Goal: Transaction & Acquisition: Subscribe to service/newsletter

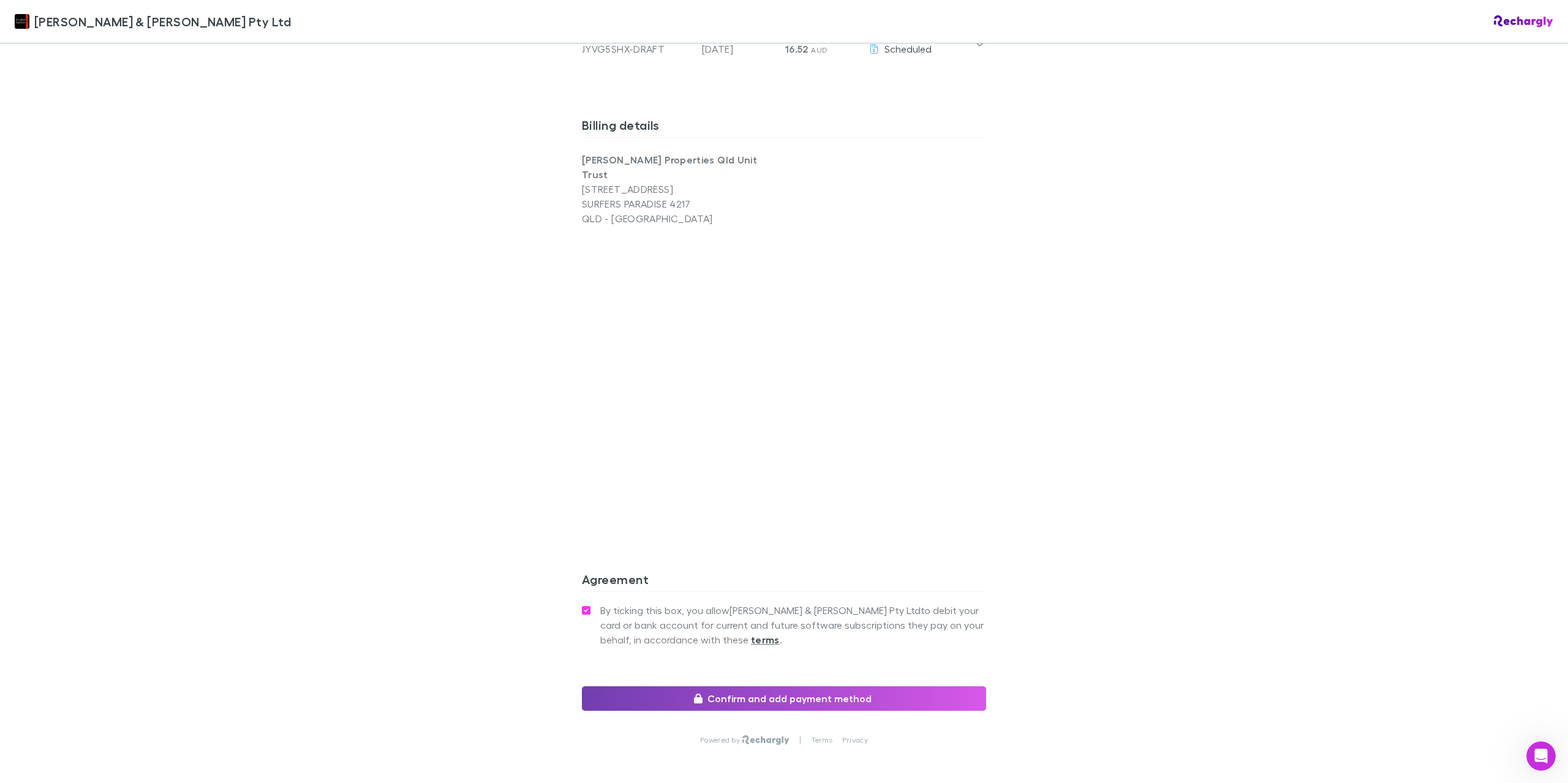
click at [749, 687] on button "Confirm and add payment method" at bounding box center [784, 699] width 405 height 24
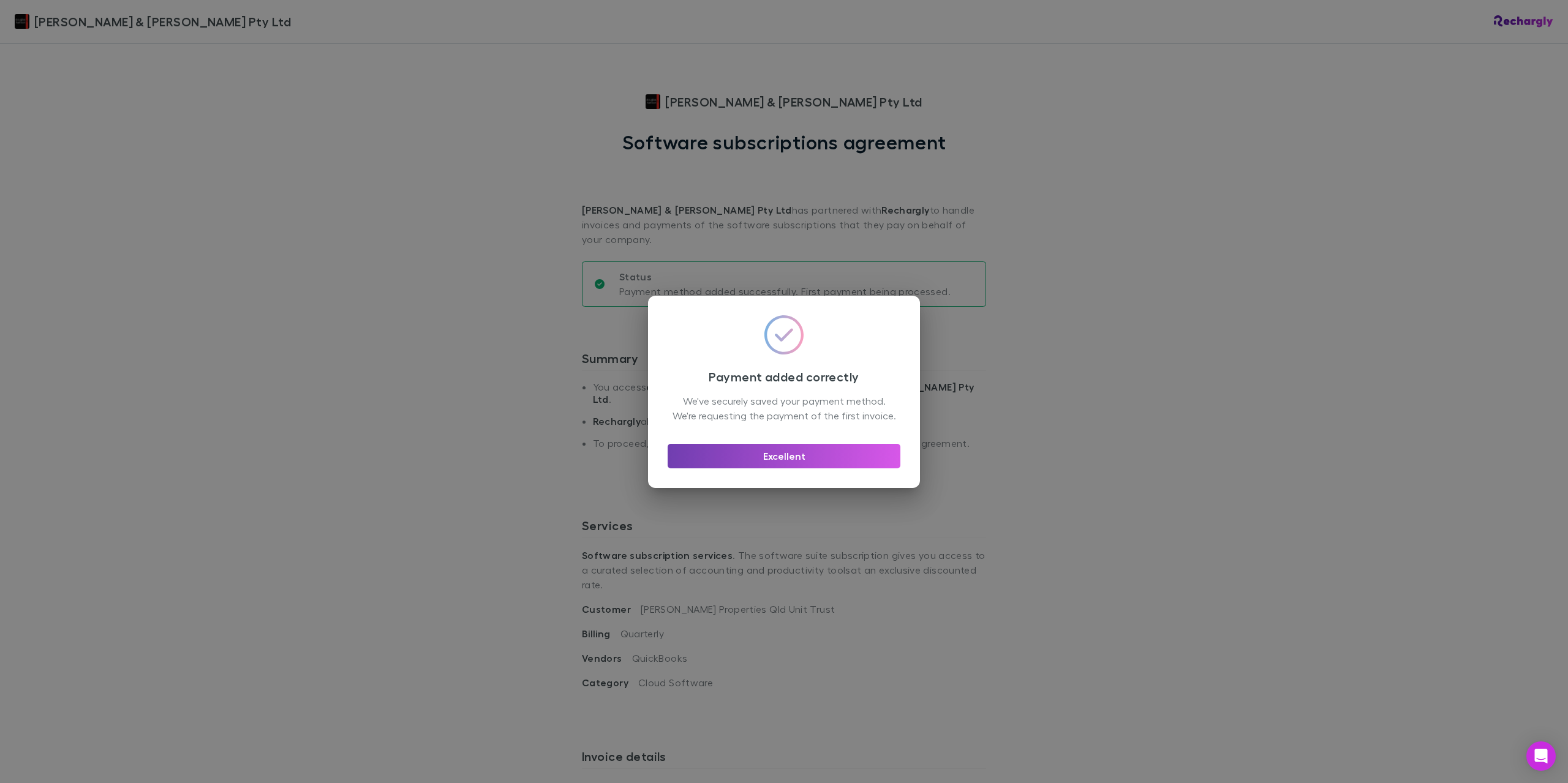
click at [838, 459] on button "Excellent" at bounding box center [784, 456] width 233 height 24
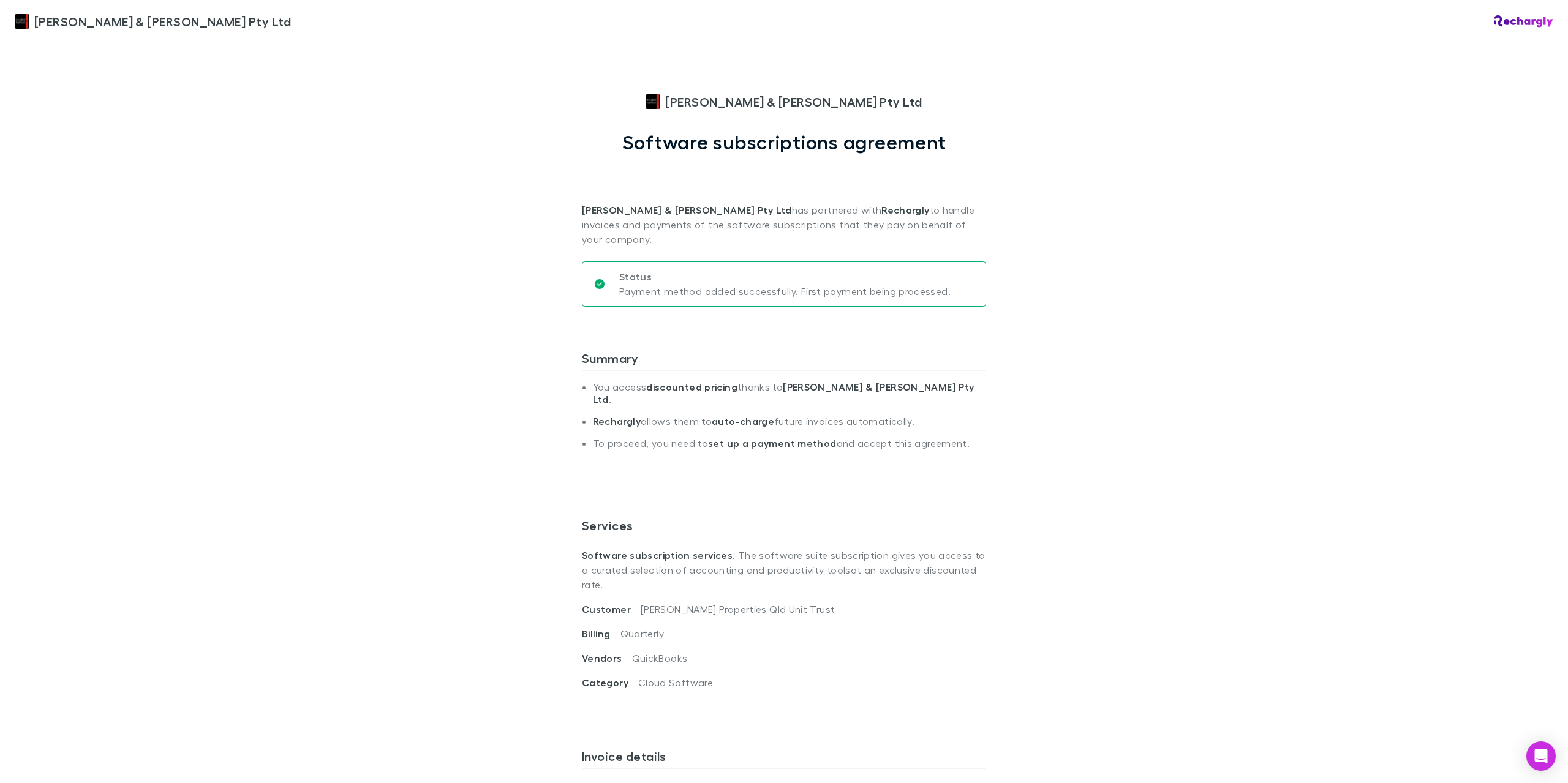
click at [753, 270] on p "Status" at bounding box center [785, 277] width 331 height 15
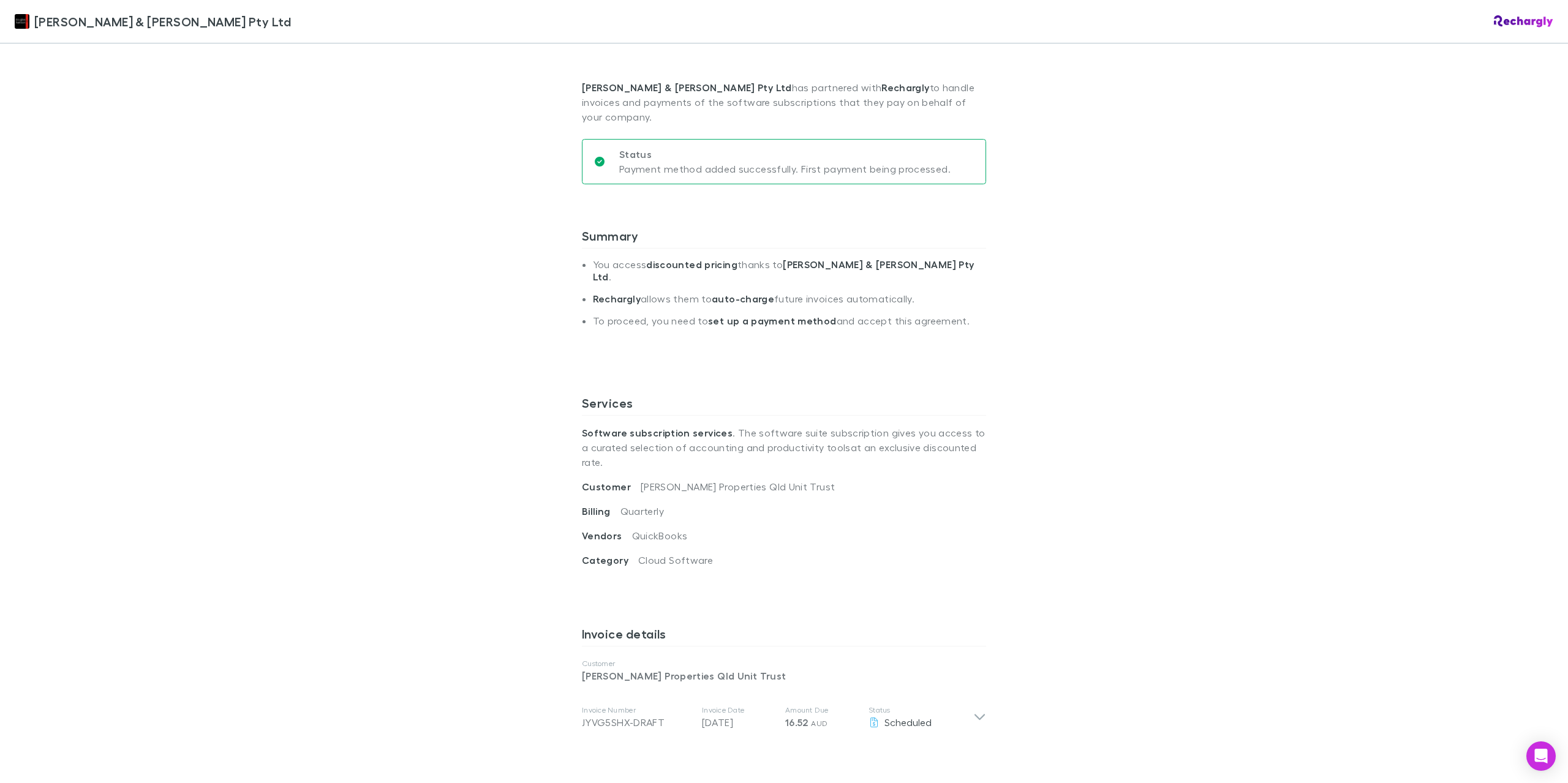
scroll to position [184, 0]
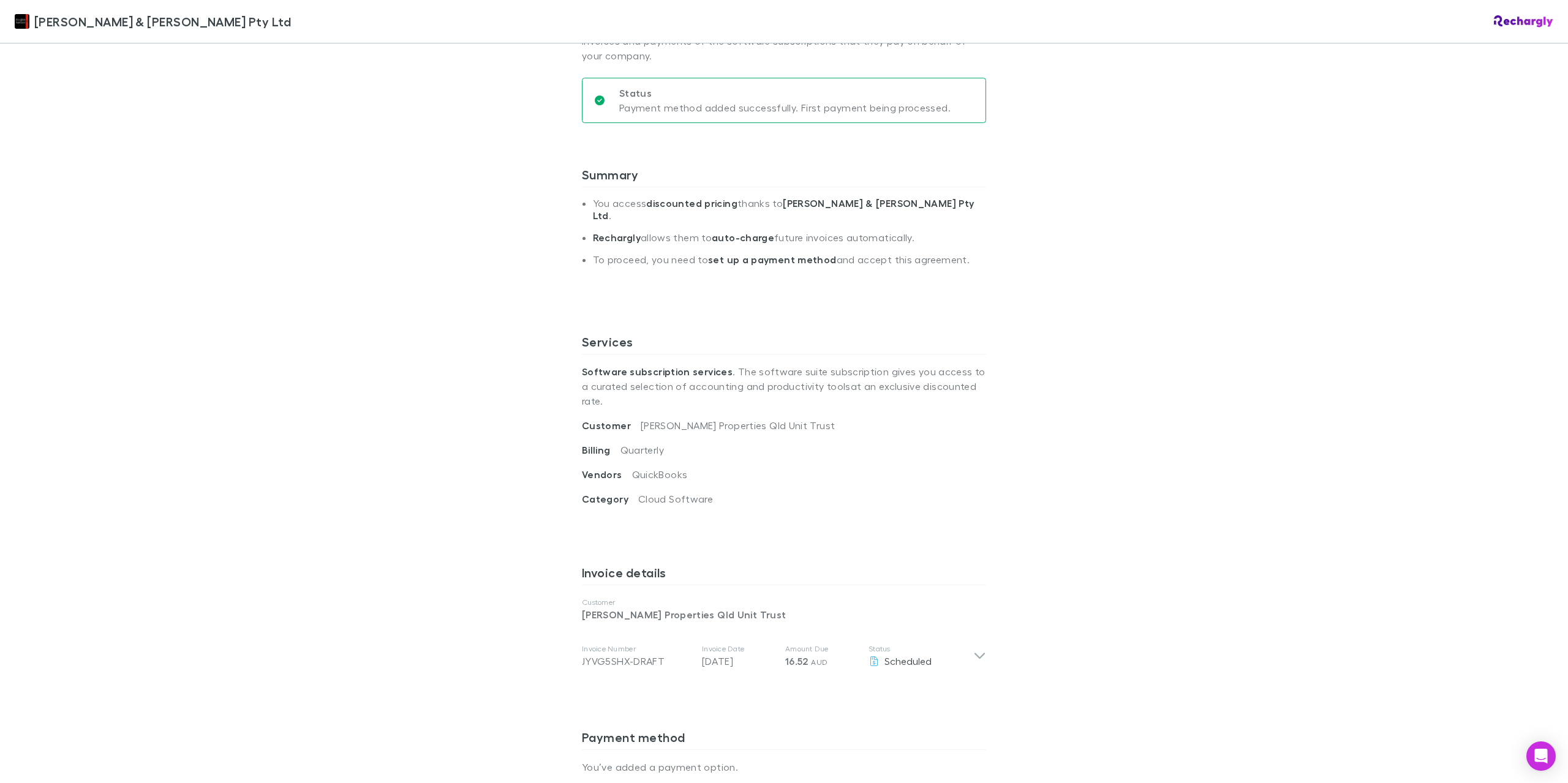
click at [751, 254] on strong "set up a payment method" at bounding box center [772, 260] width 128 height 13
click at [728, 232] on strong "auto-charge" at bounding box center [743, 238] width 62 height 13
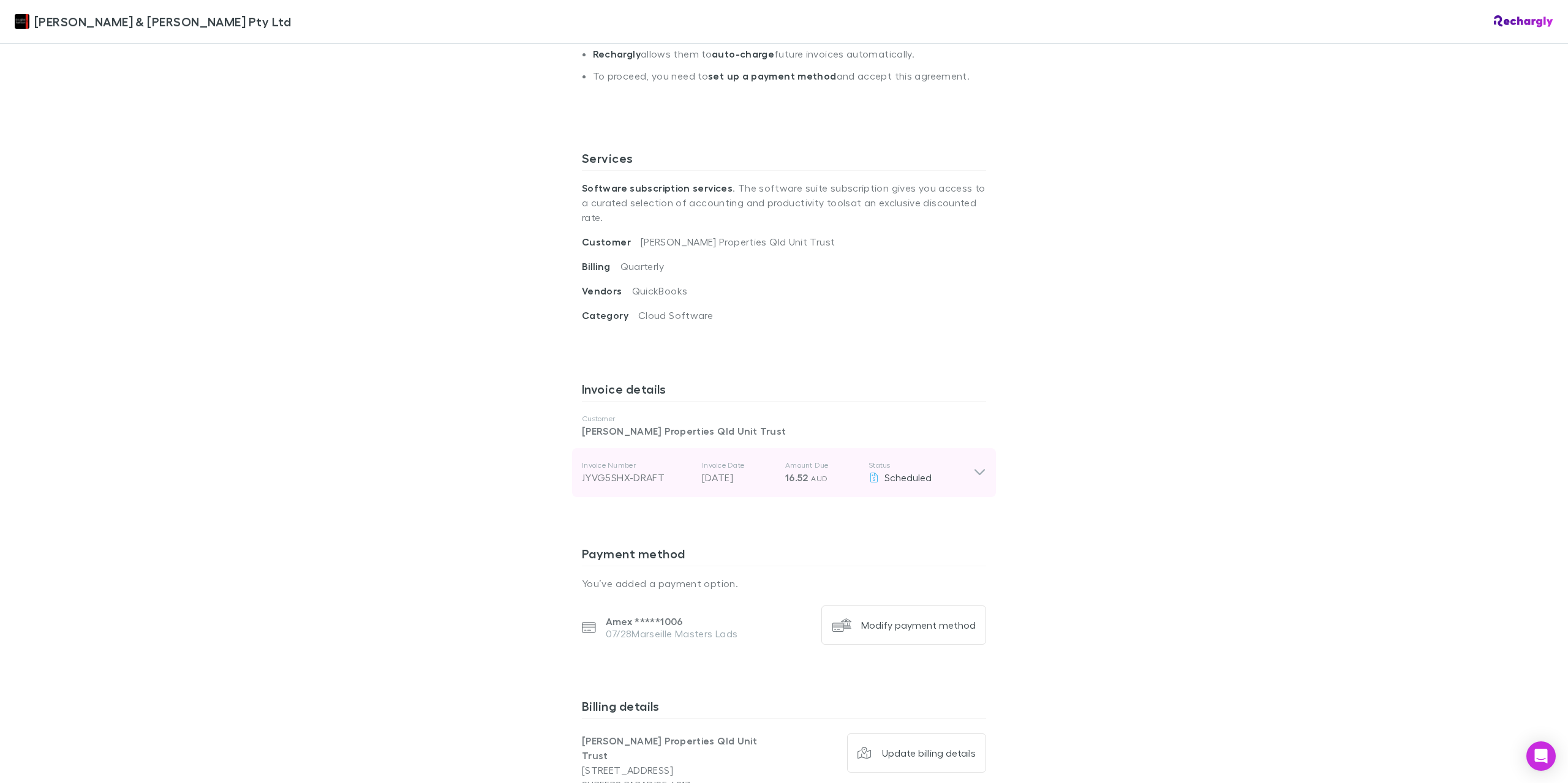
click at [976, 465] on icon at bounding box center [980, 472] width 13 height 15
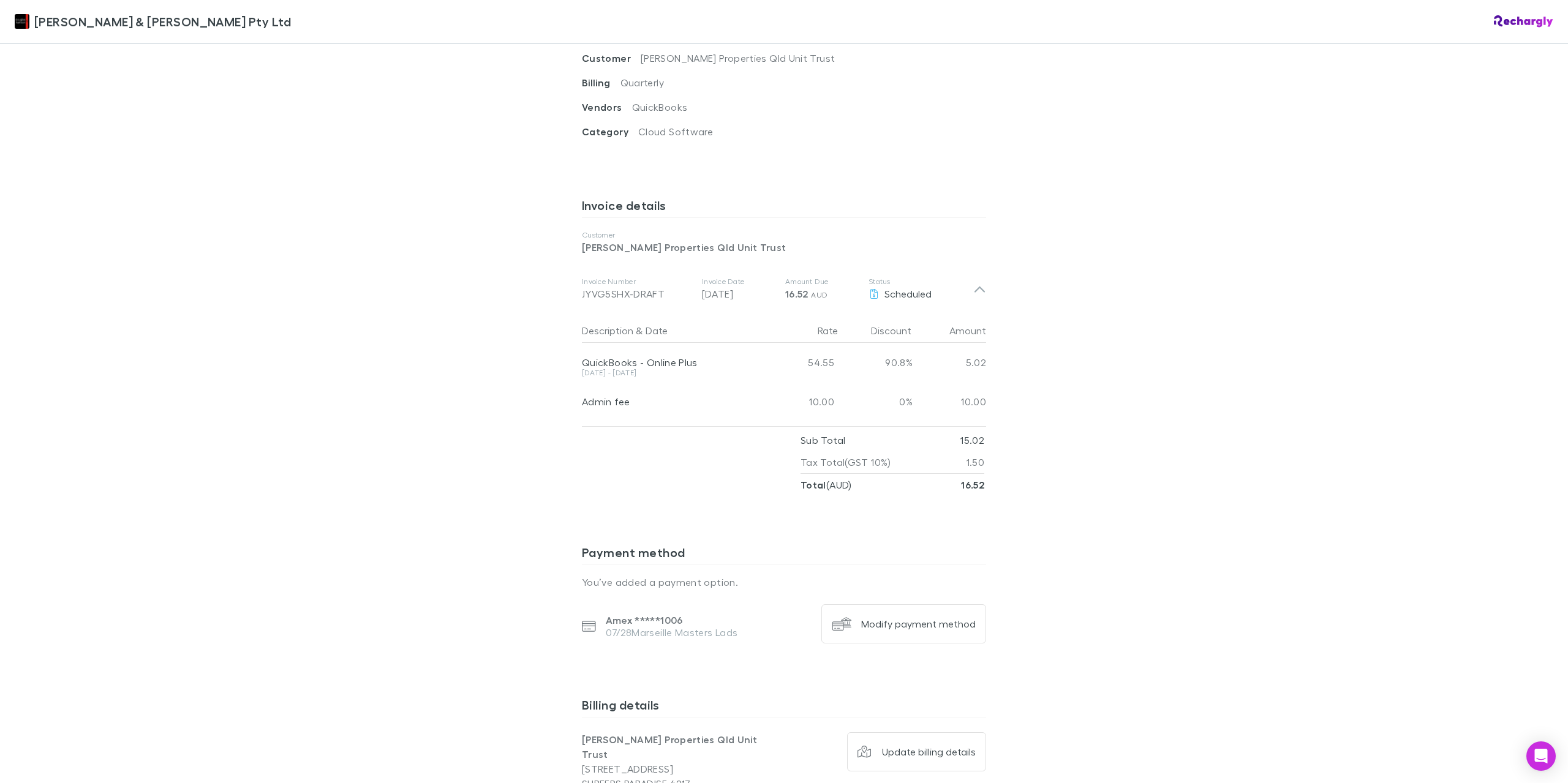
scroll to position [735, 0]
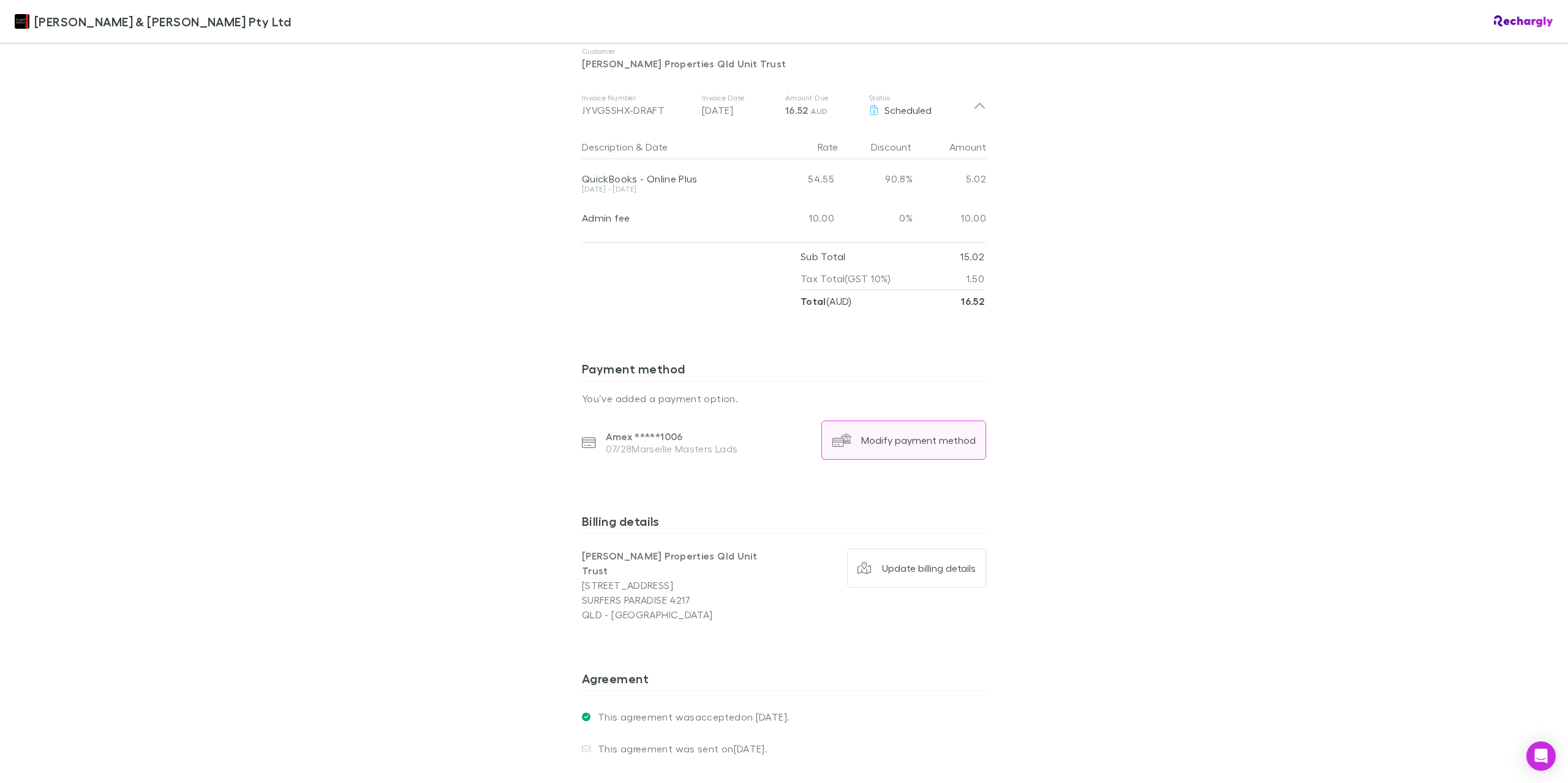
click at [915, 434] on div "Modify payment method" at bounding box center [918, 441] width 114 height 13
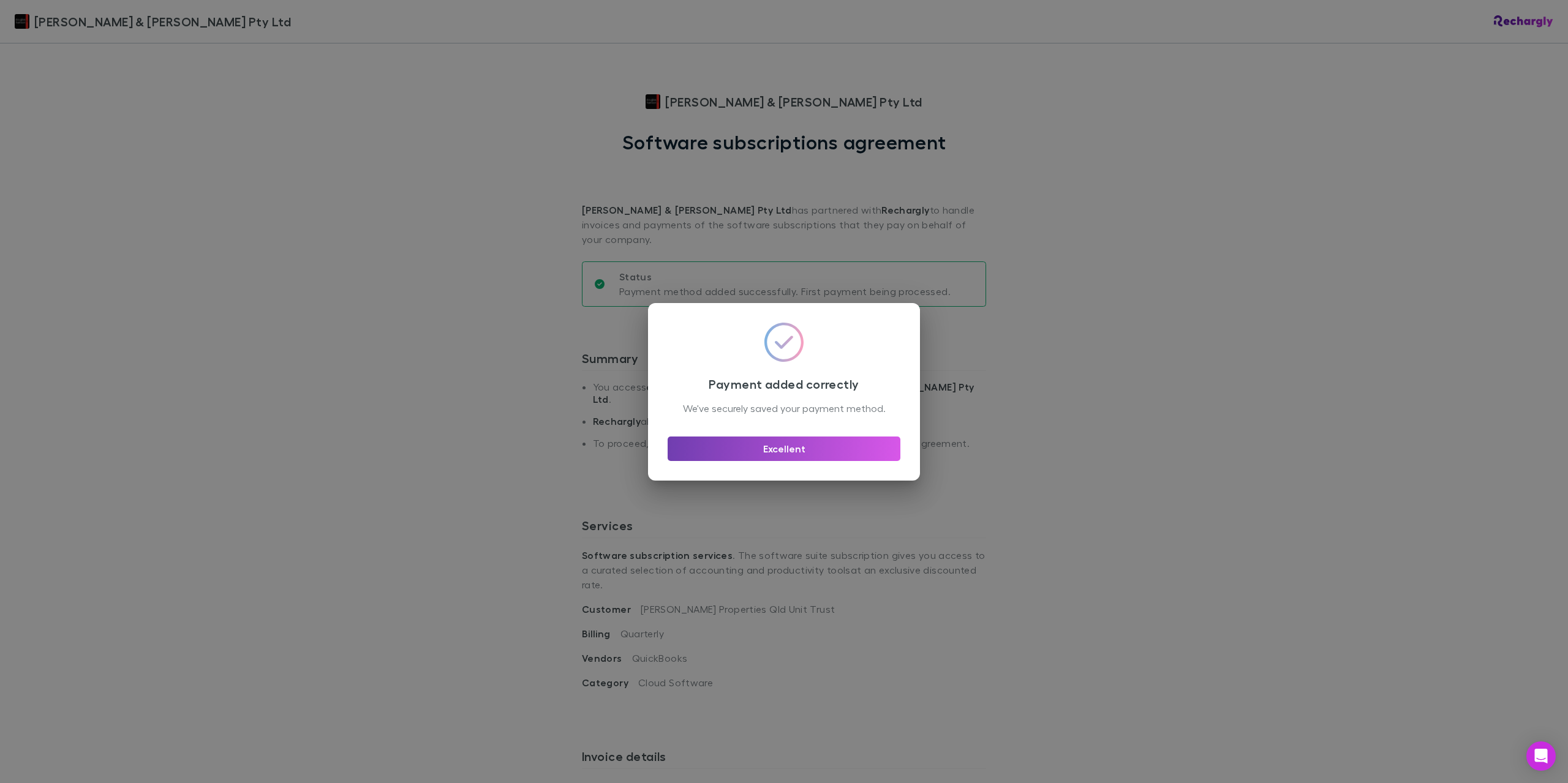
click at [801, 457] on button "Excellent" at bounding box center [784, 449] width 233 height 24
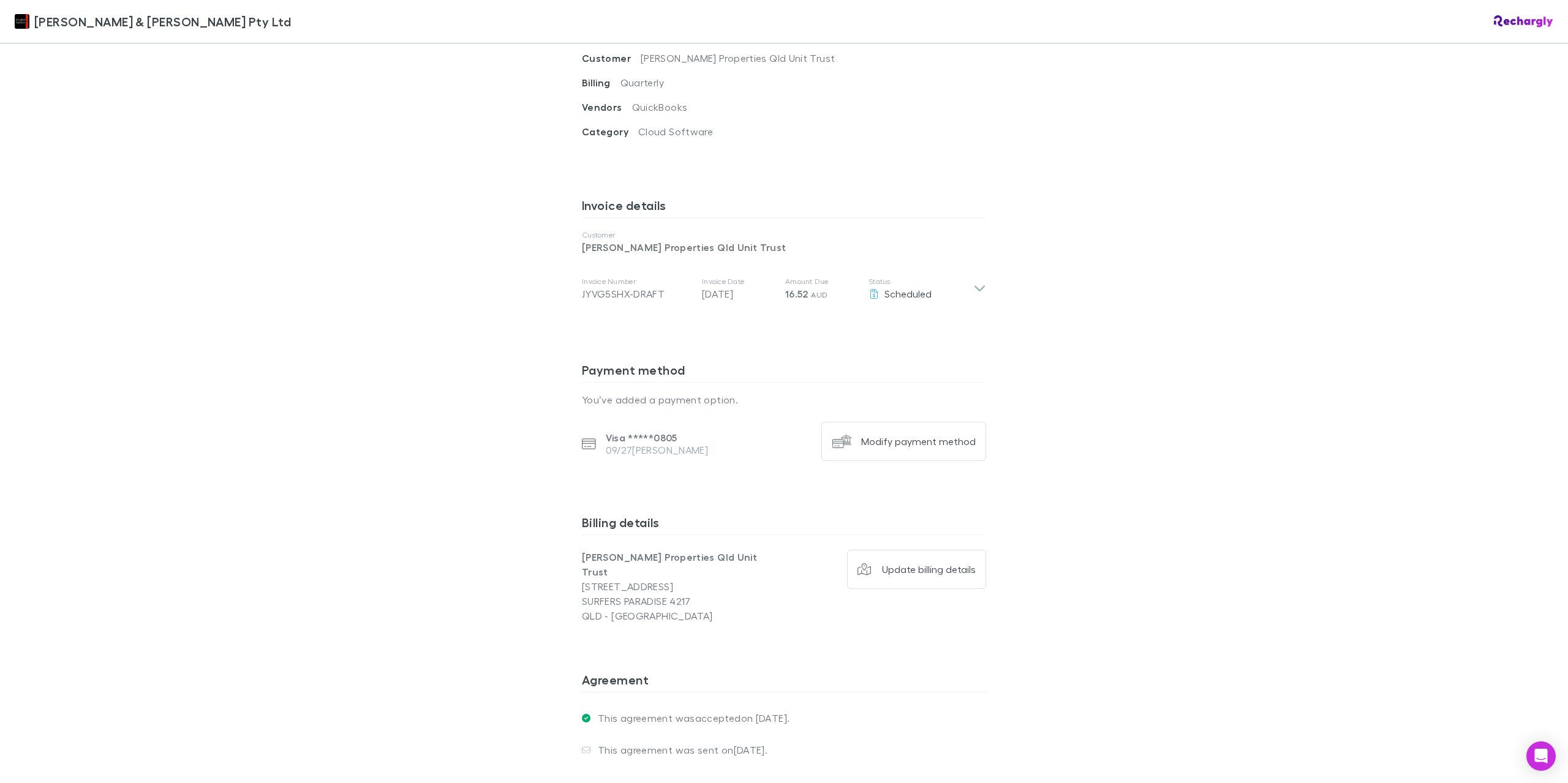
scroll to position [610, 0]
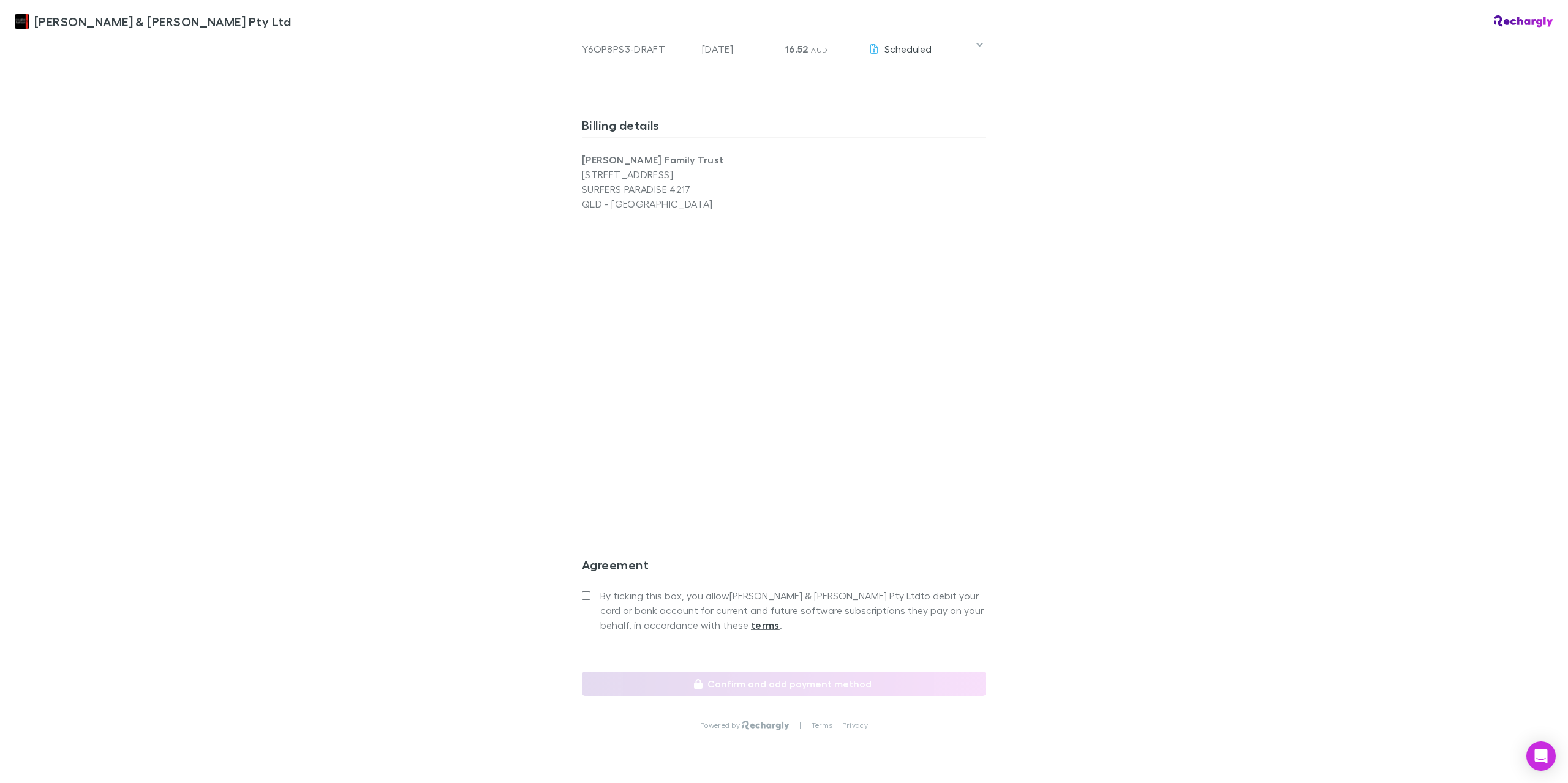
scroll to position [800, 0]
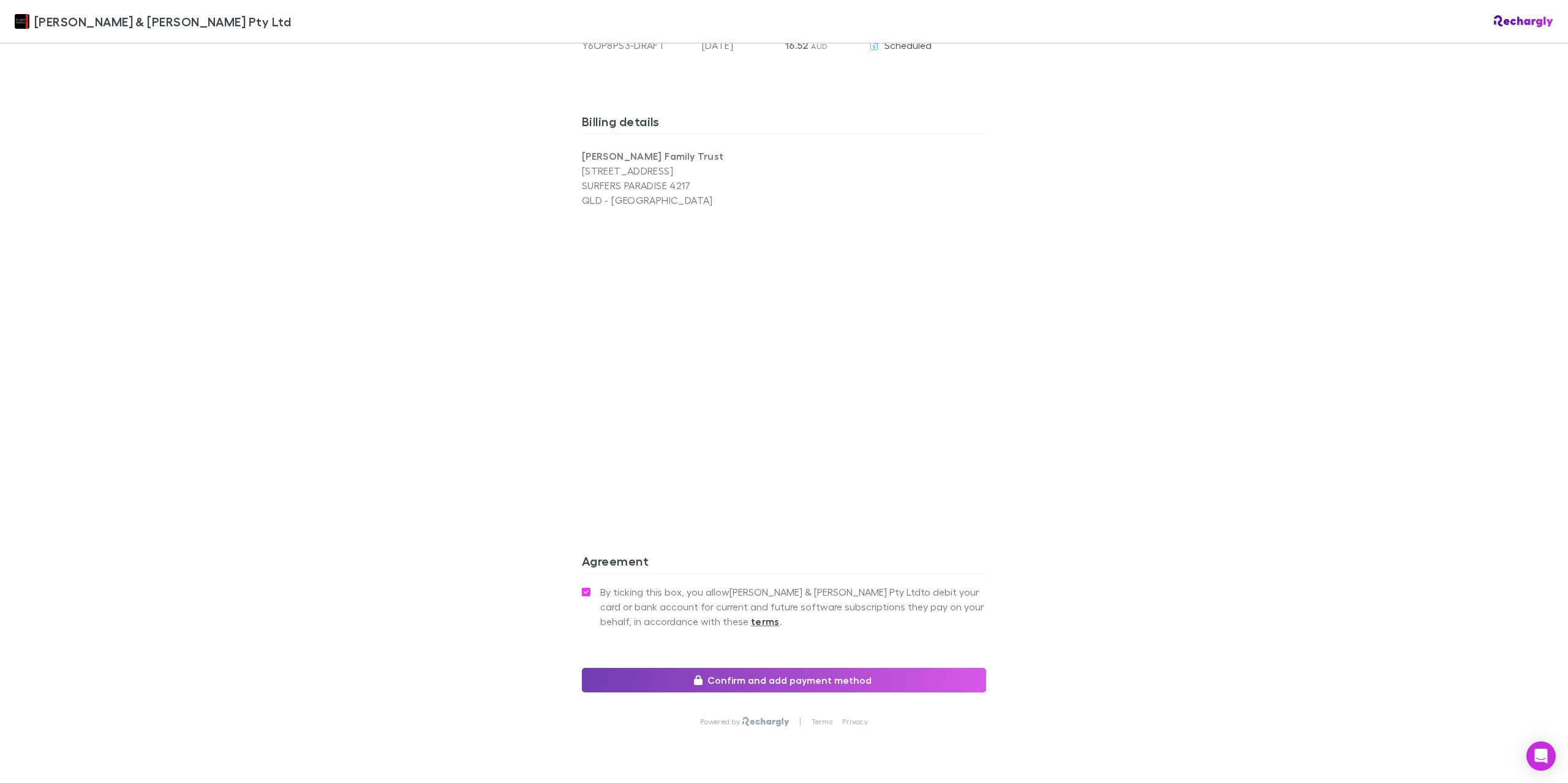
click at [823, 668] on button "Confirm and add payment method" at bounding box center [784, 680] width 405 height 24
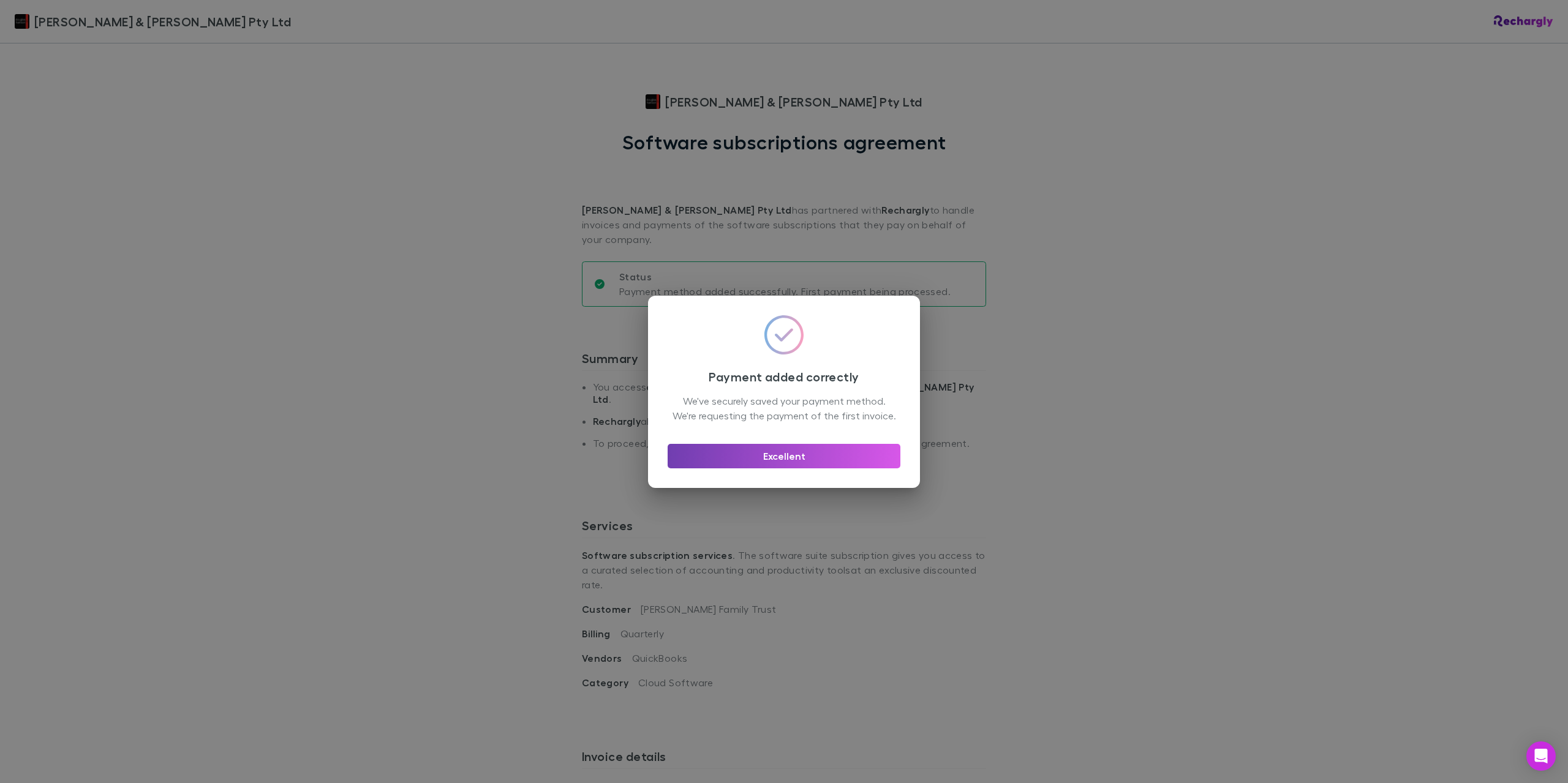
drag, startPoint x: 850, startPoint y: 462, endPoint x: 934, endPoint y: 421, distance: 93.5
click at [851, 462] on button "Excellent" at bounding box center [784, 456] width 233 height 24
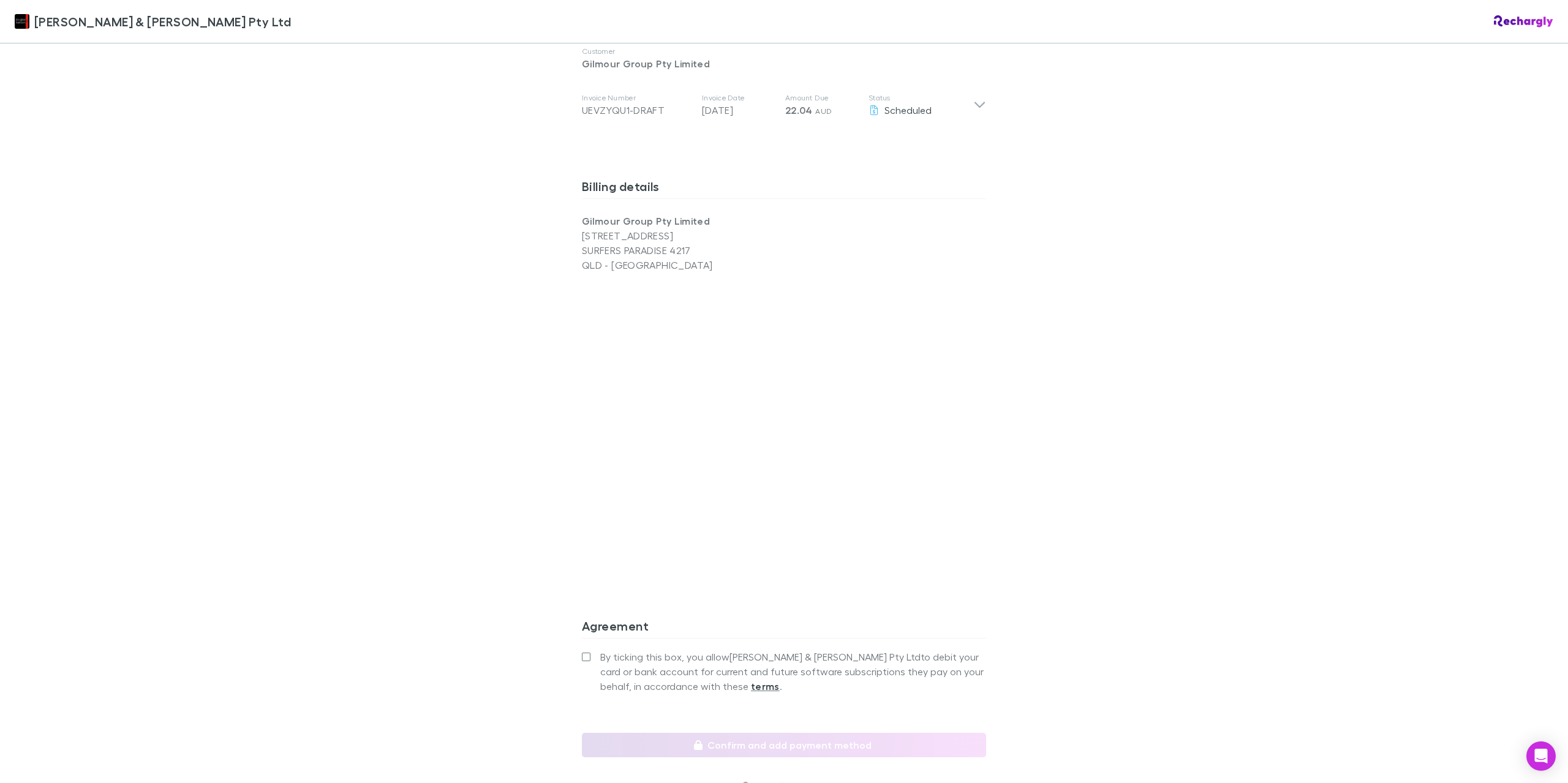
scroll to position [796, 0]
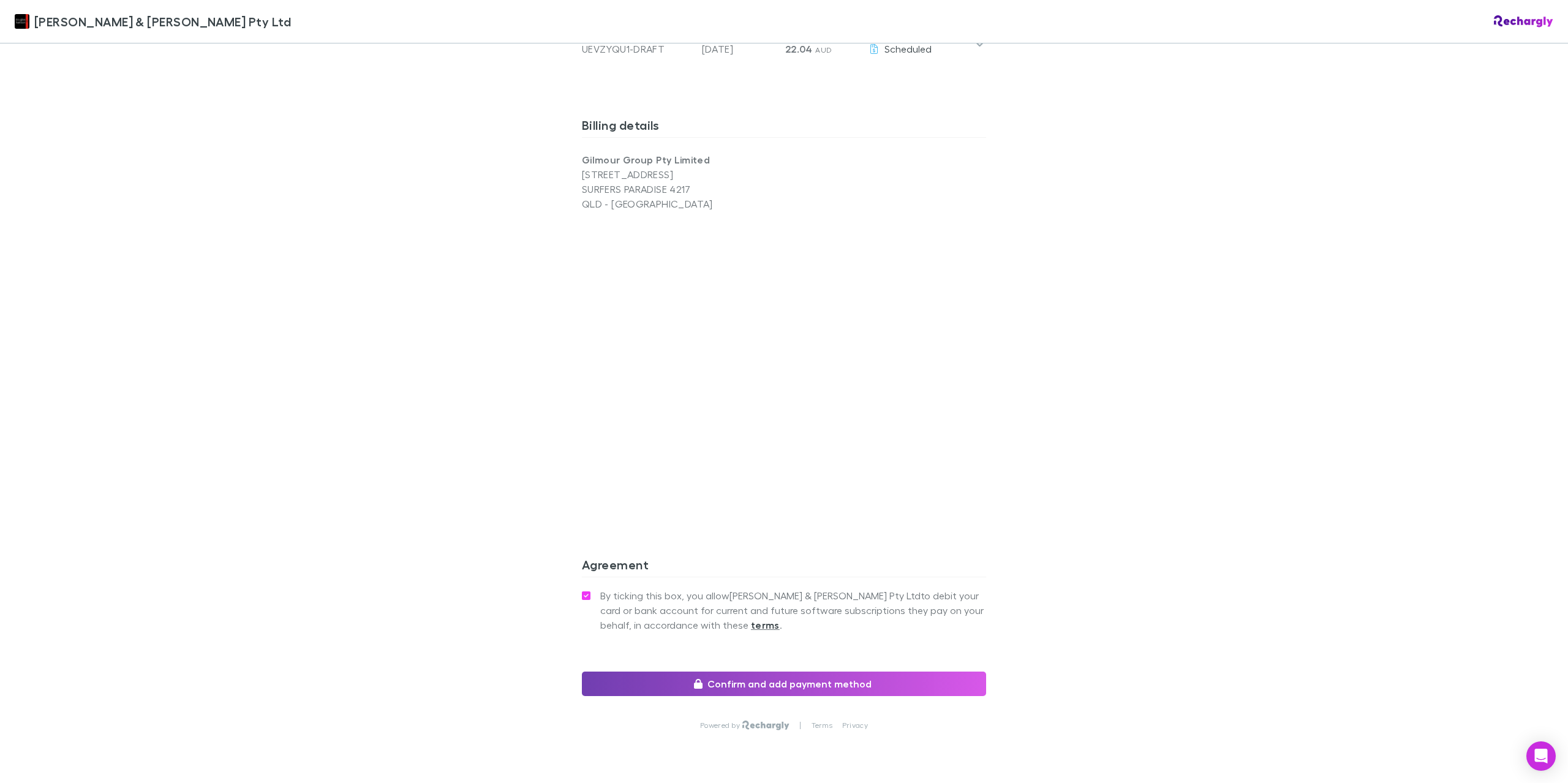
click at [770, 672] on button "Confirm and add payment method" at bounding box center [784, 684] width 405 height 24
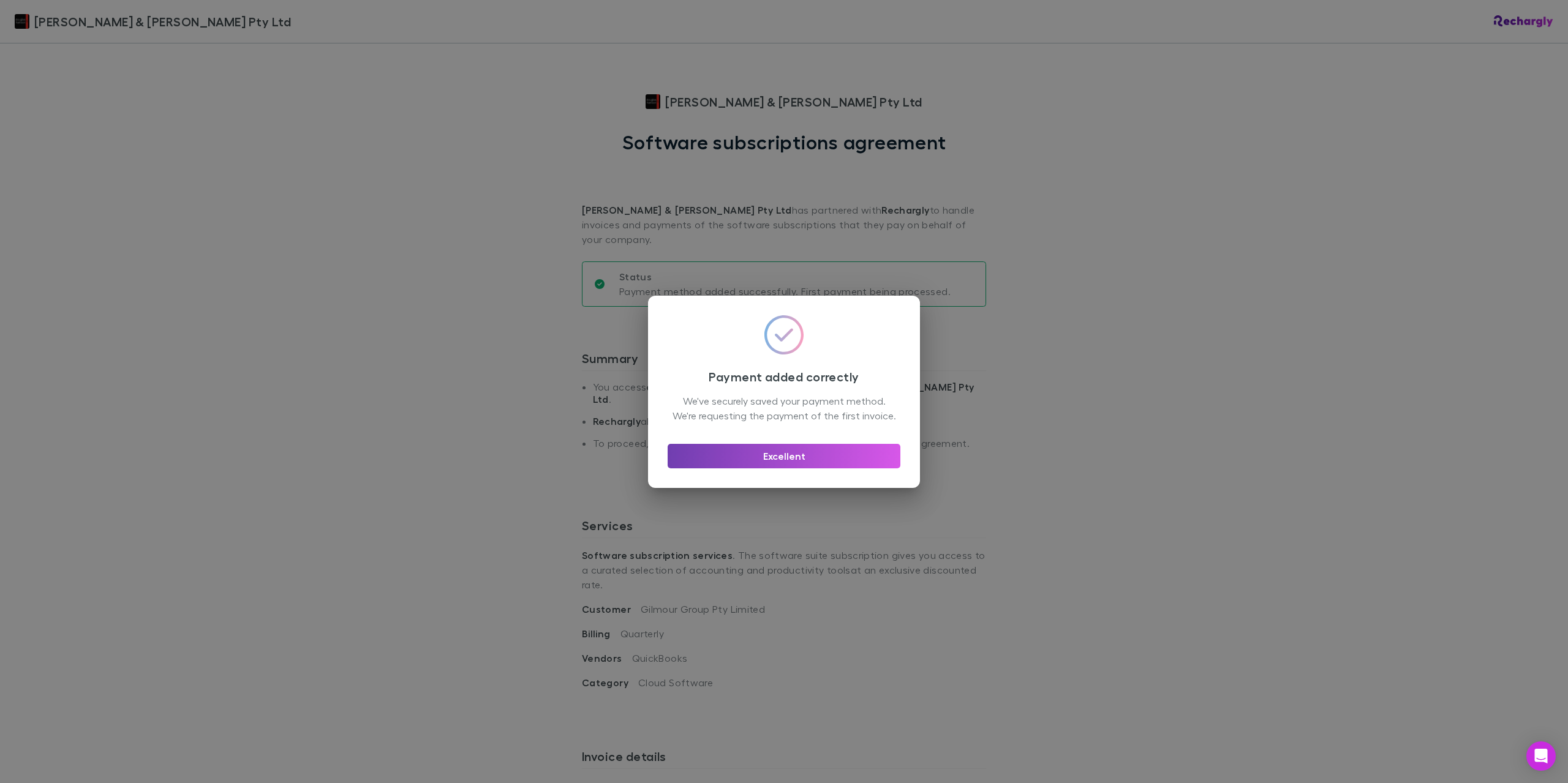
click at [819, 466] on button "Excellent" at bounding box center [784, 456] width 233 height 24
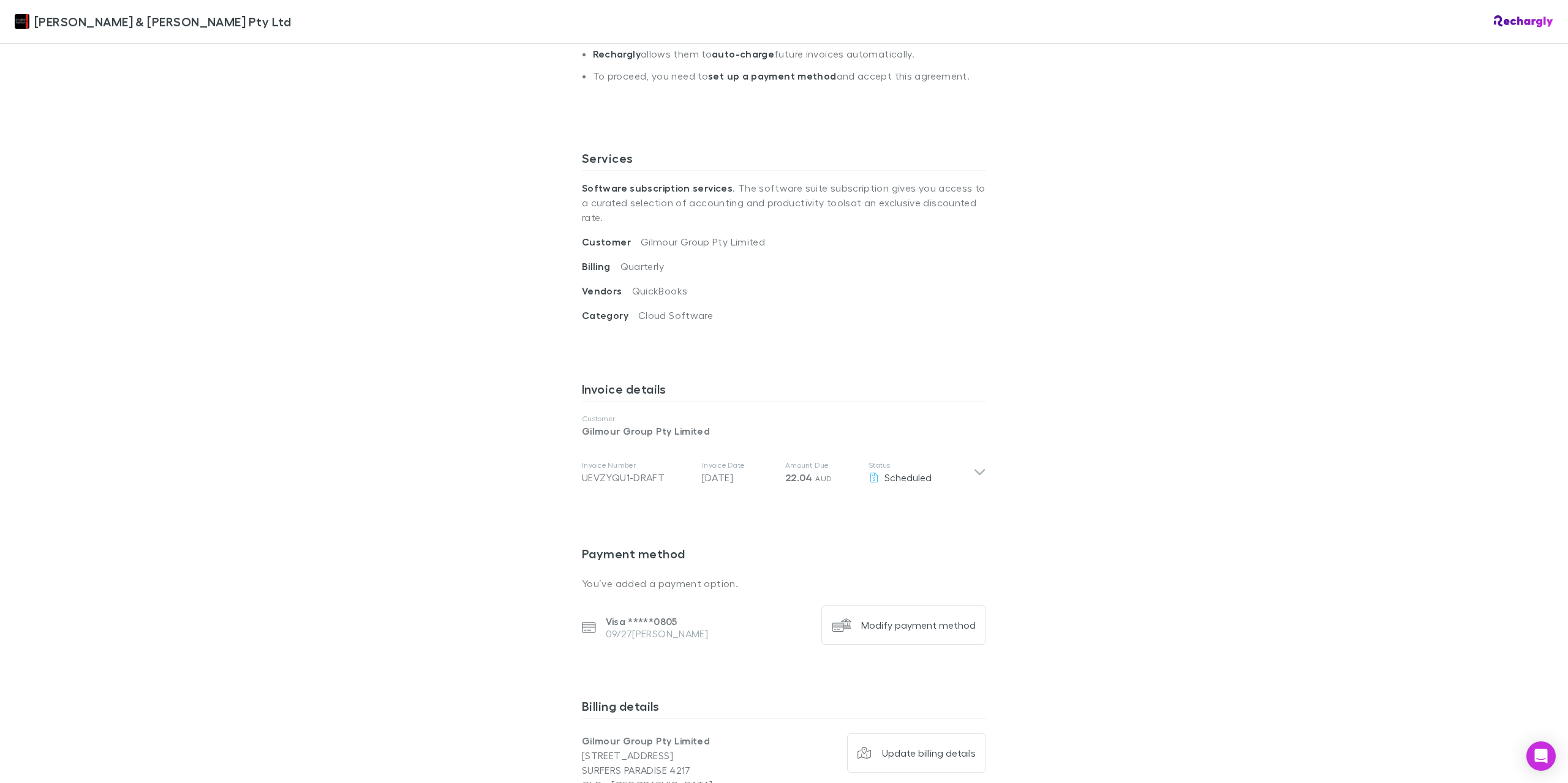
scroll to position [490, 0]
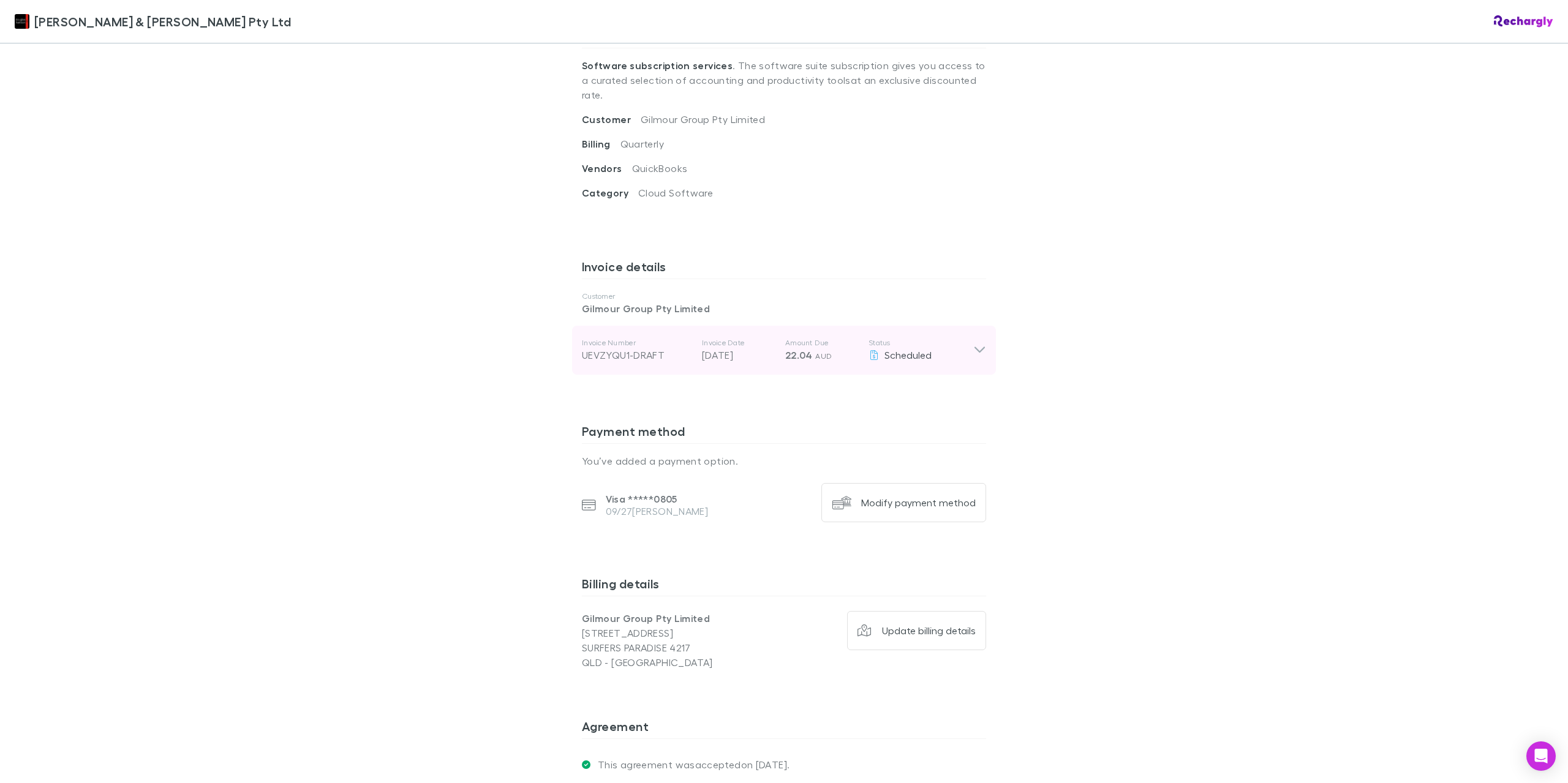
click at [973, 343] on icon at bounding box center [980, 350] width 13 height 15
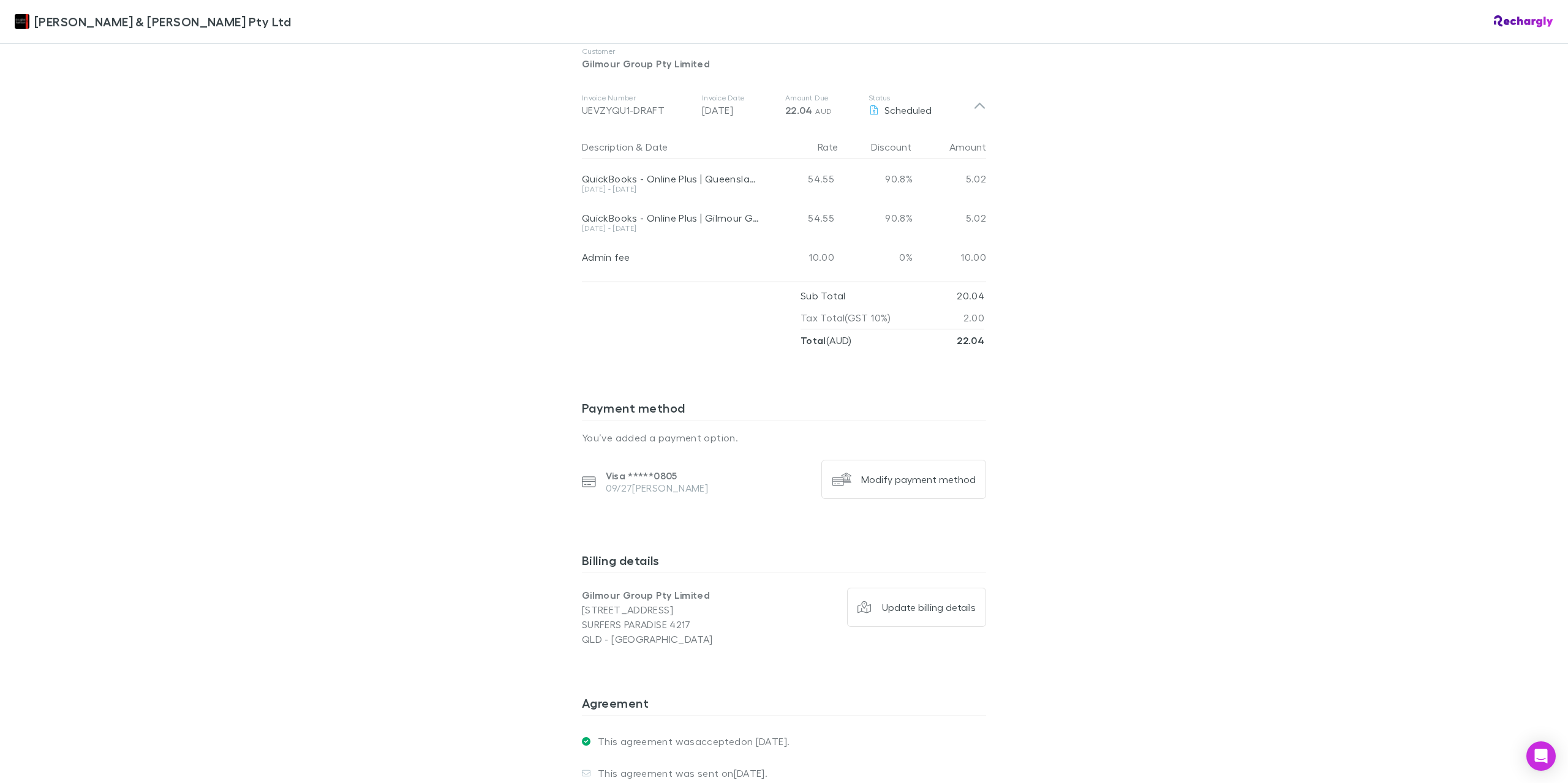
scroll to position [832, 0]
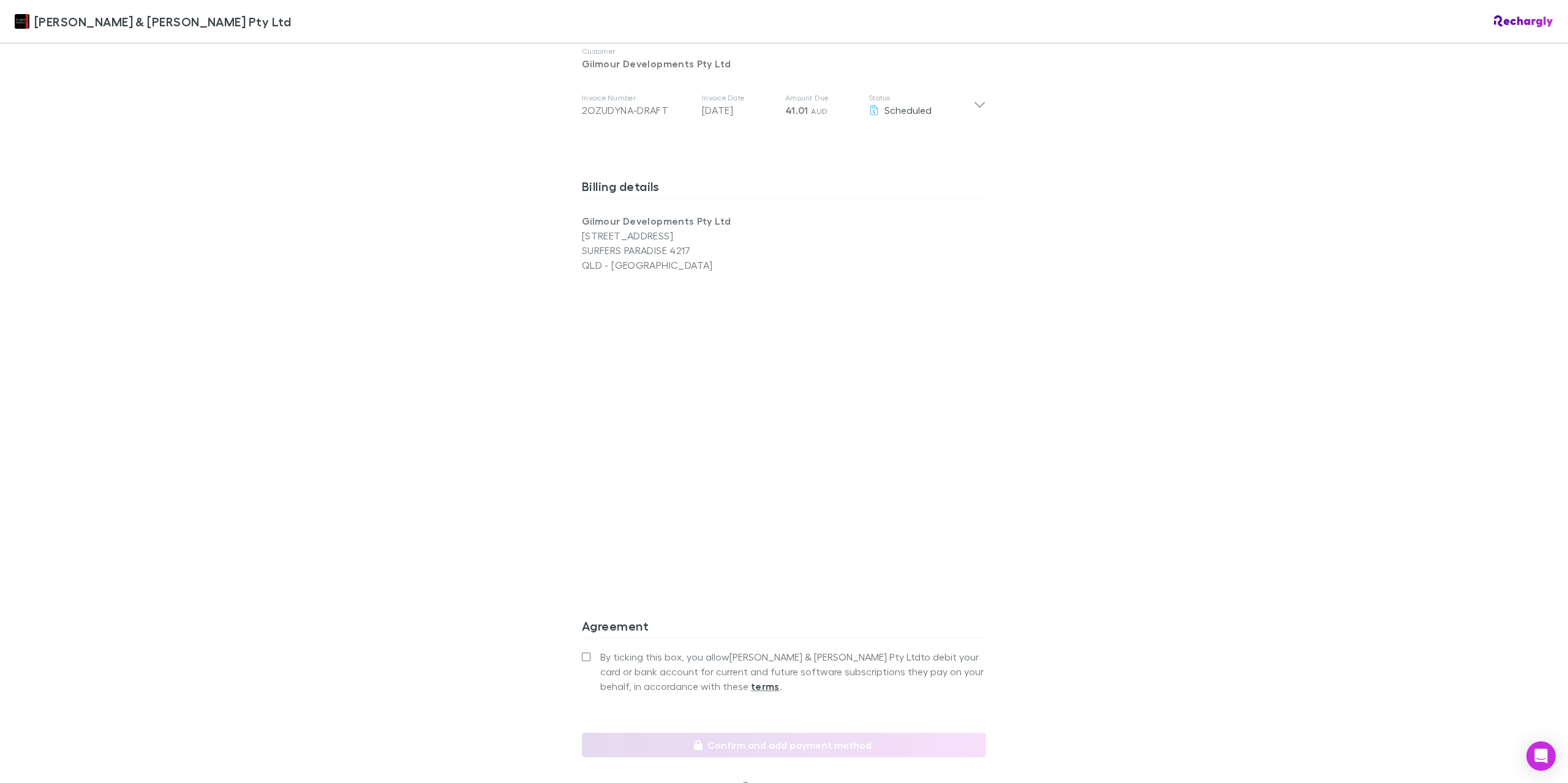
scroll to position [796, 0]
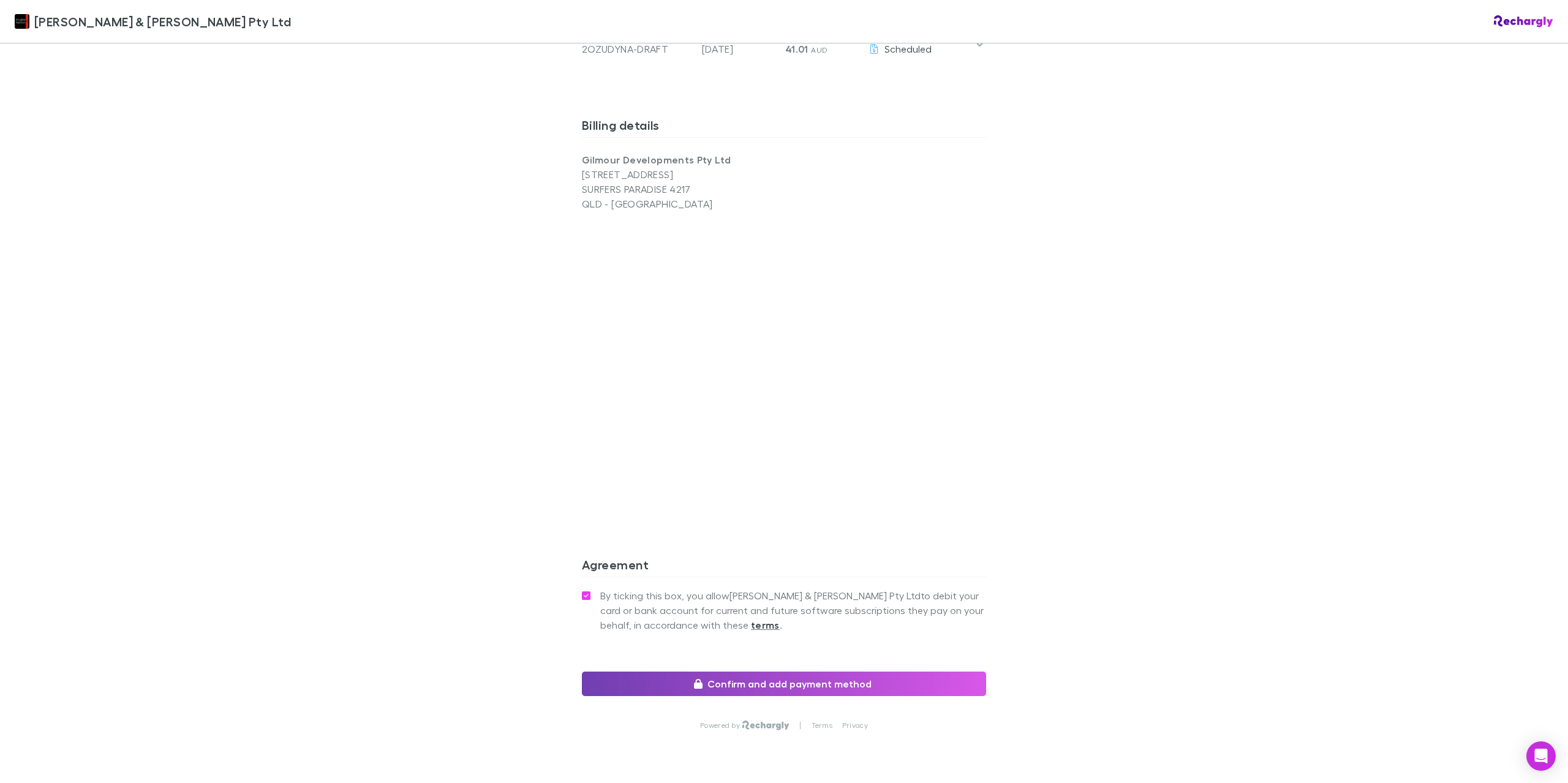
click at [793, 672] on button "Confirm and add payment method" at bounding box center [784, 684] width 405 height 24
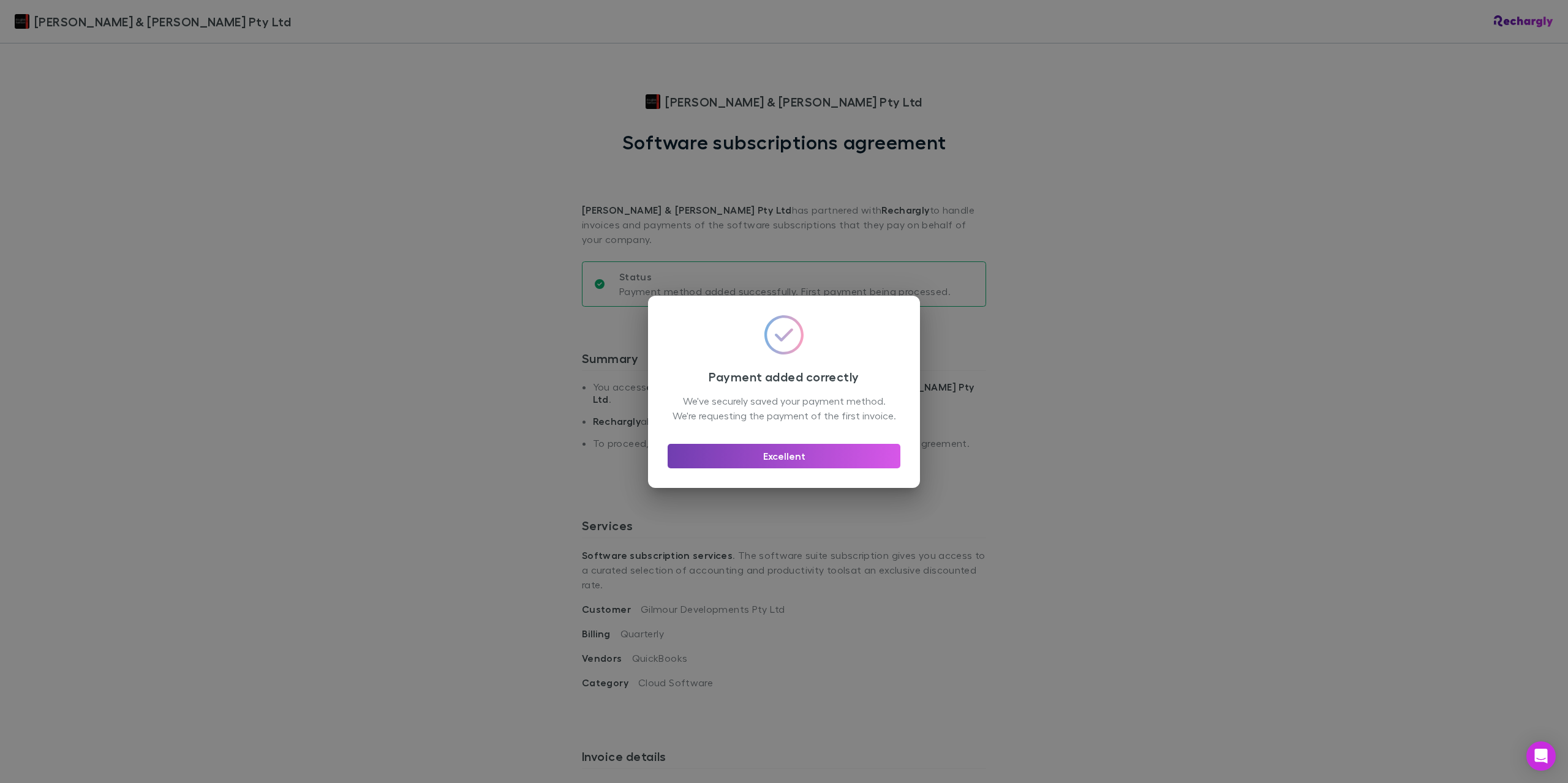
click at [818, 465] on button "Excellent" at bounding box center [784, 456] width 233 height 24
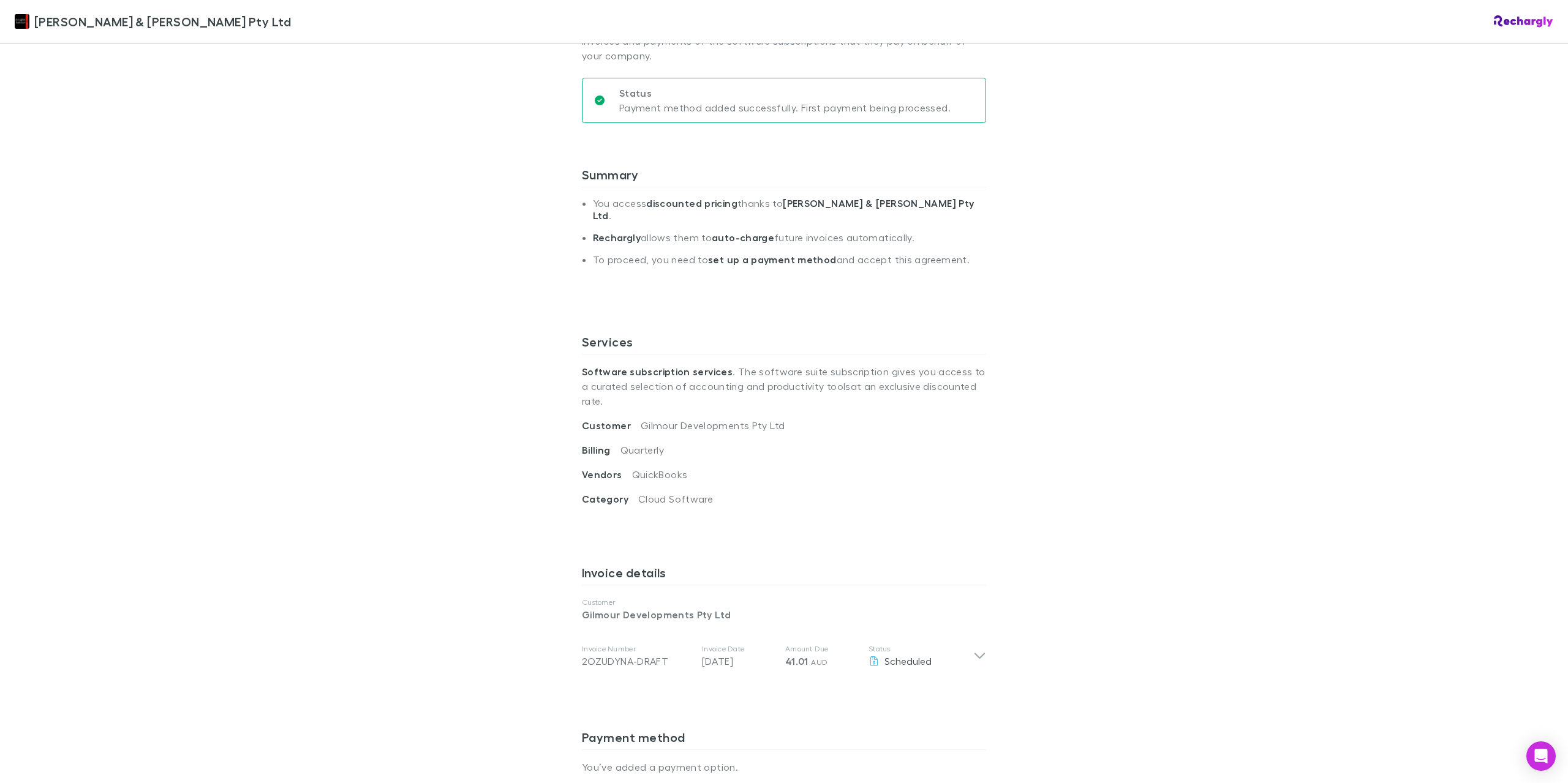
scroll to position [367, 0]
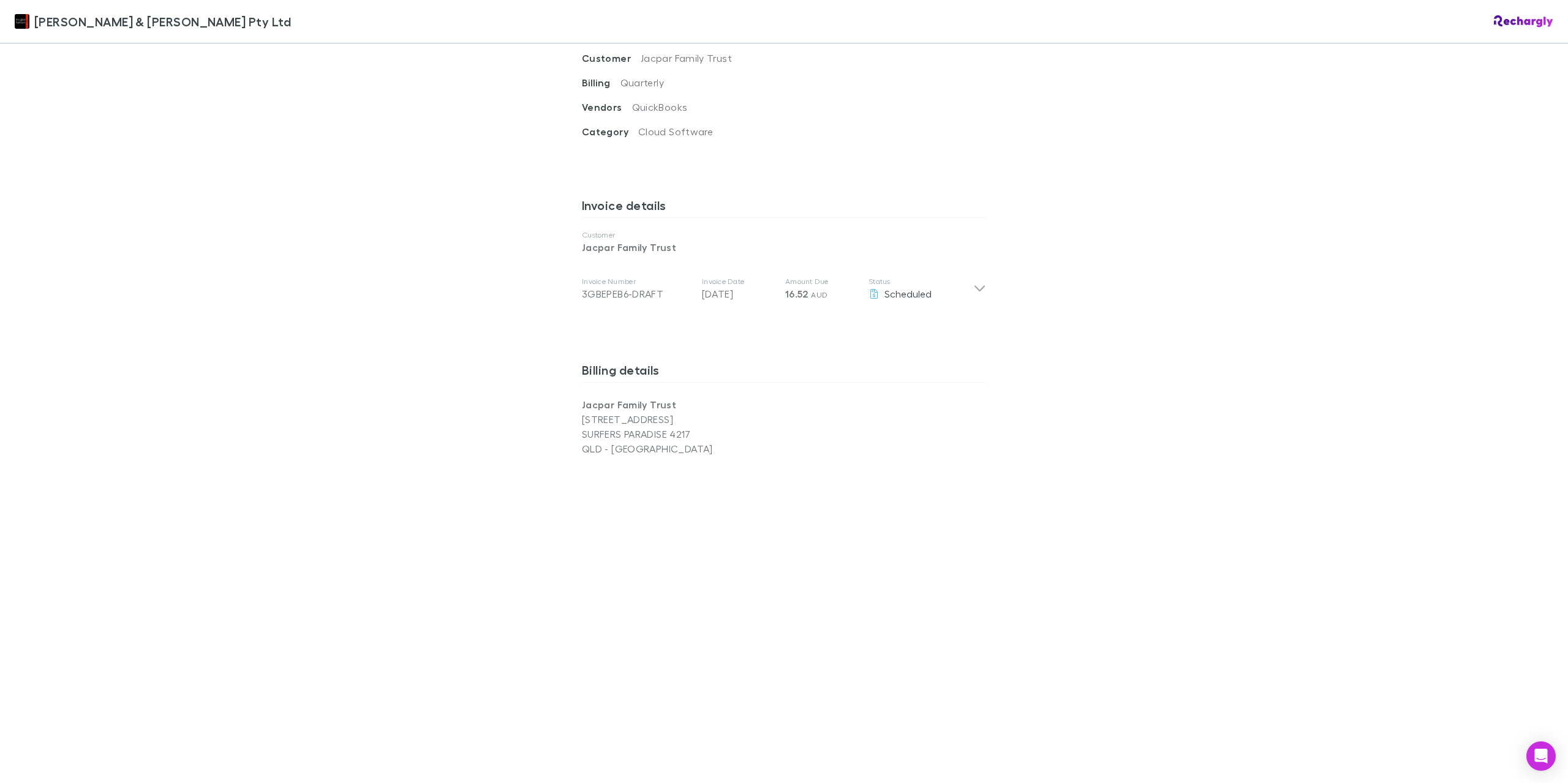
scroll to position [796, 0]
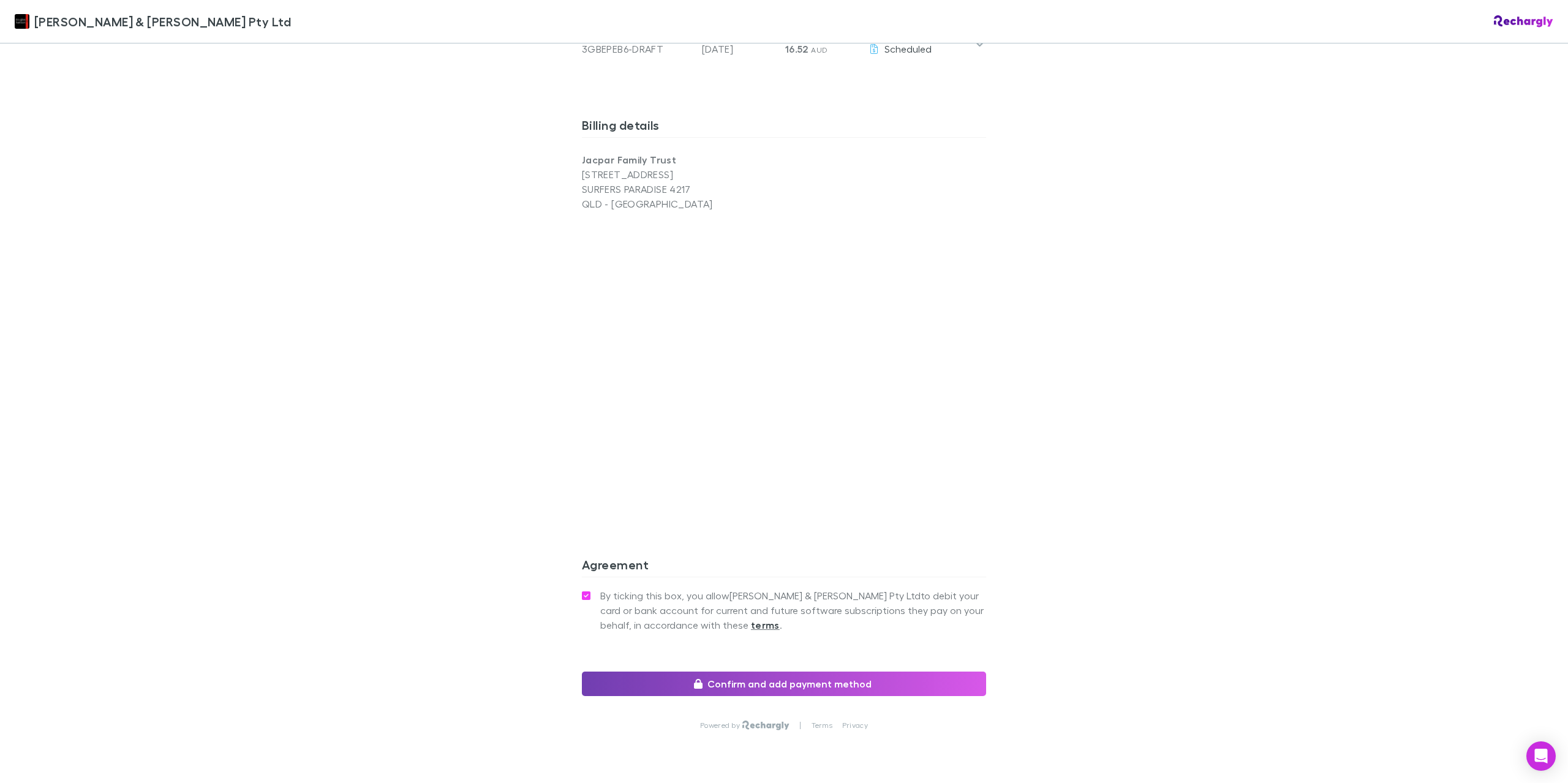
click at [783, 672] on button "Confirm and add payment method" at bounding box center [784, 684] width 405 height 24
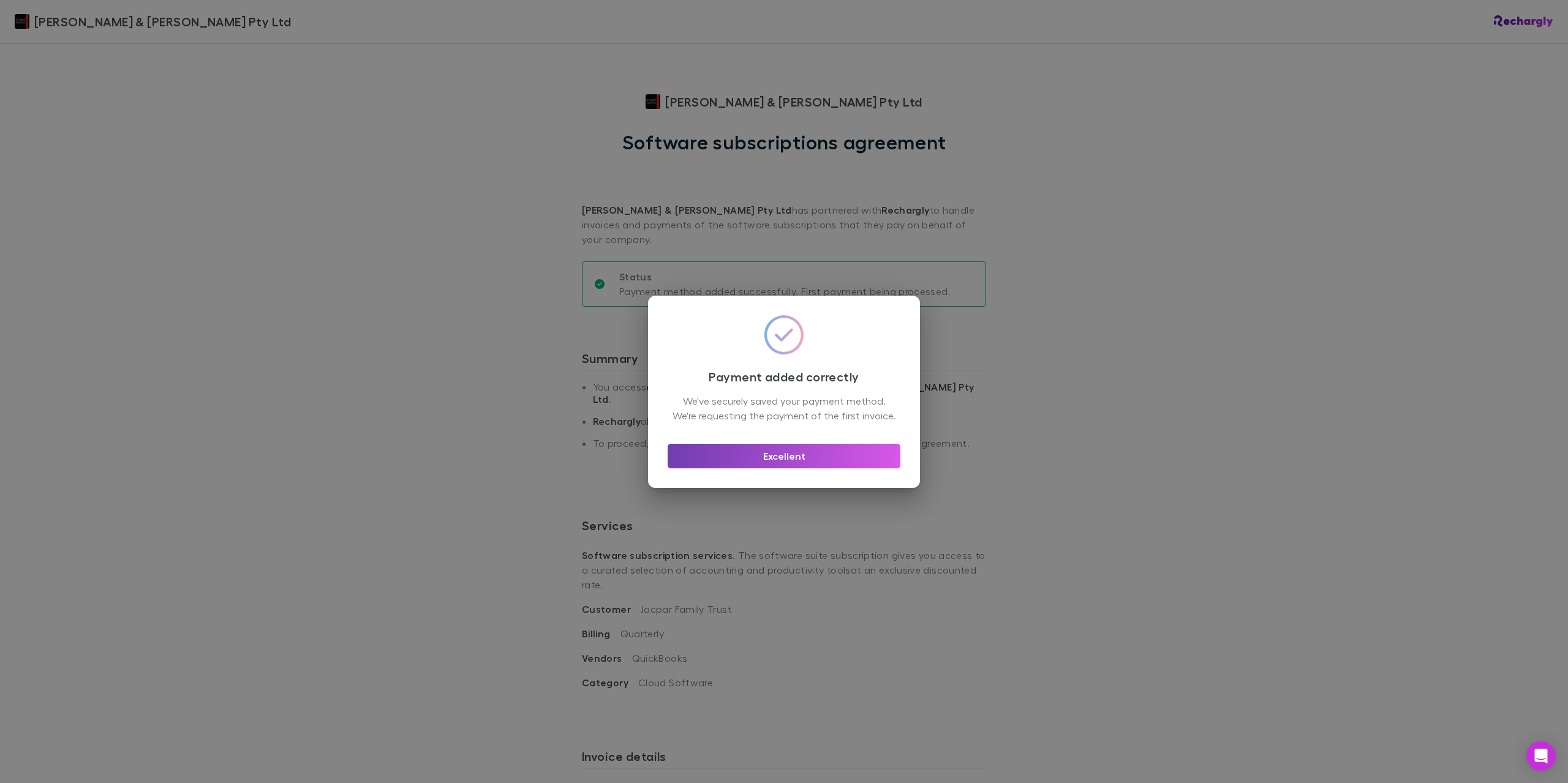
click at [822, 462] on button "Excellent" at bounding box center [784, 456] width 233 height 24
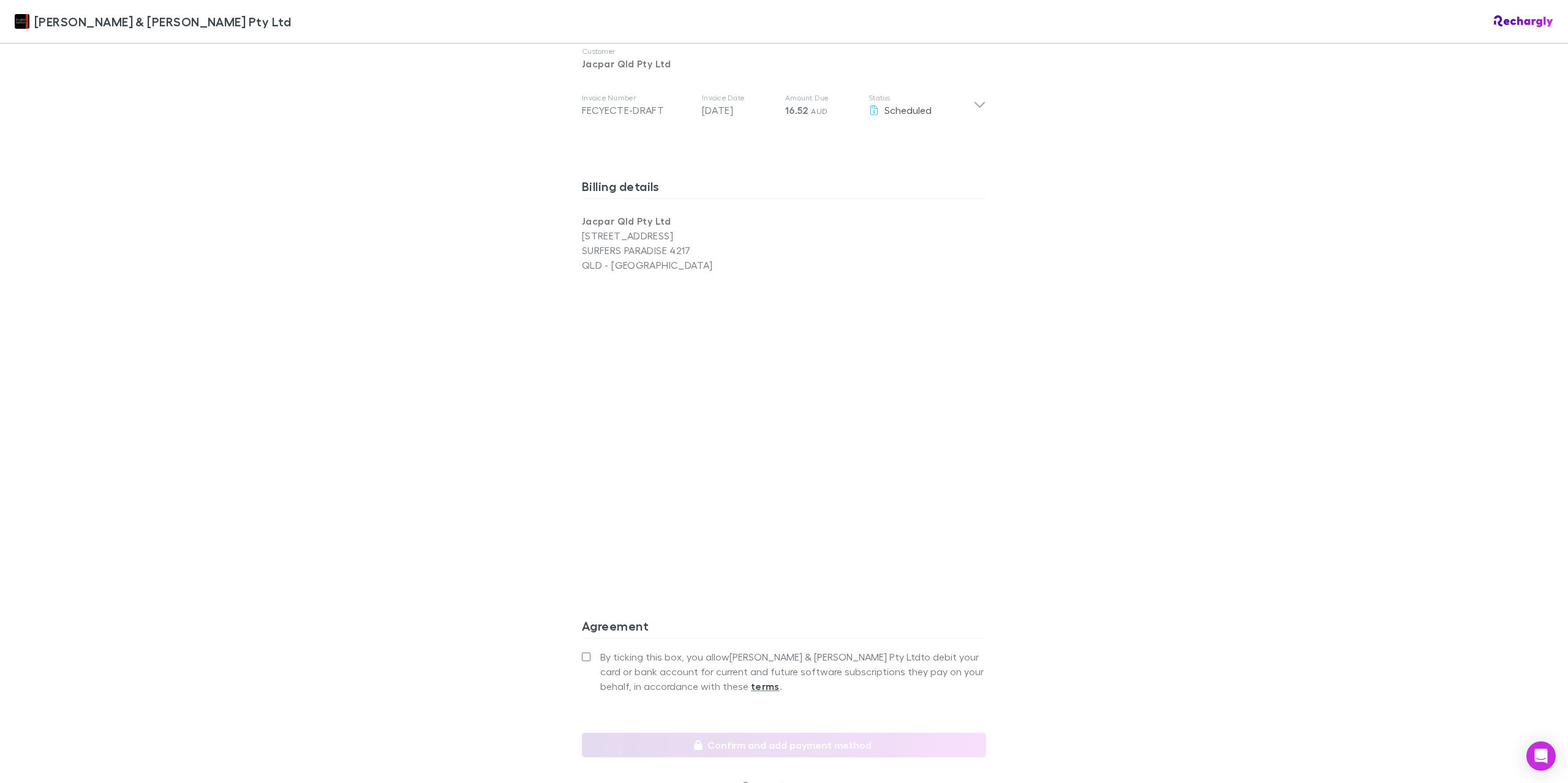
scroll to position [800, 0]
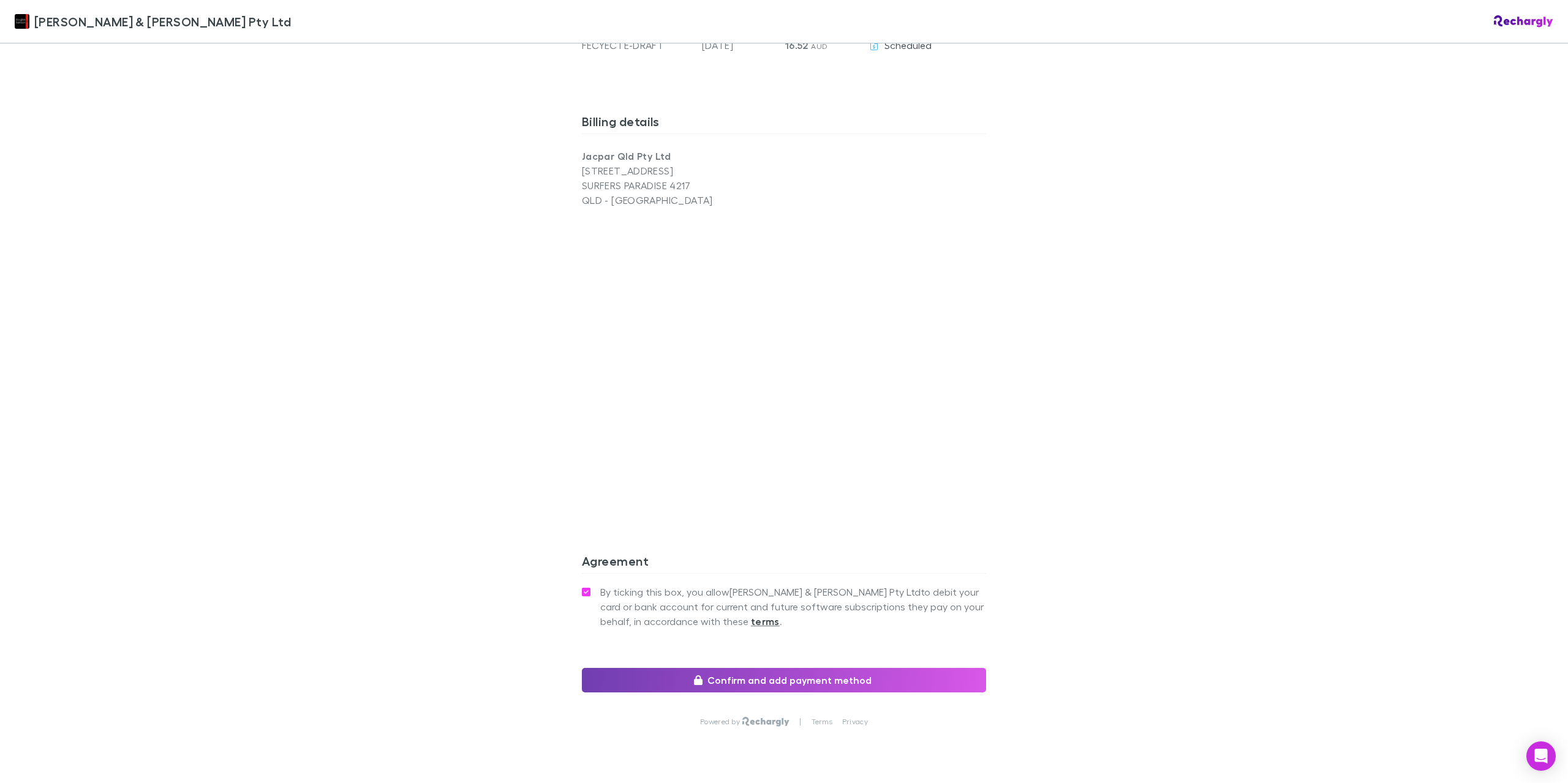
drag, startPoint x: 730, startPoint y: 639, endPoint x: 717, endPoint y: 621, distance: 22.2
click at [730, 668] on button "Confirm and add payment method" at bounding box center [784, 680] width 405 height 24
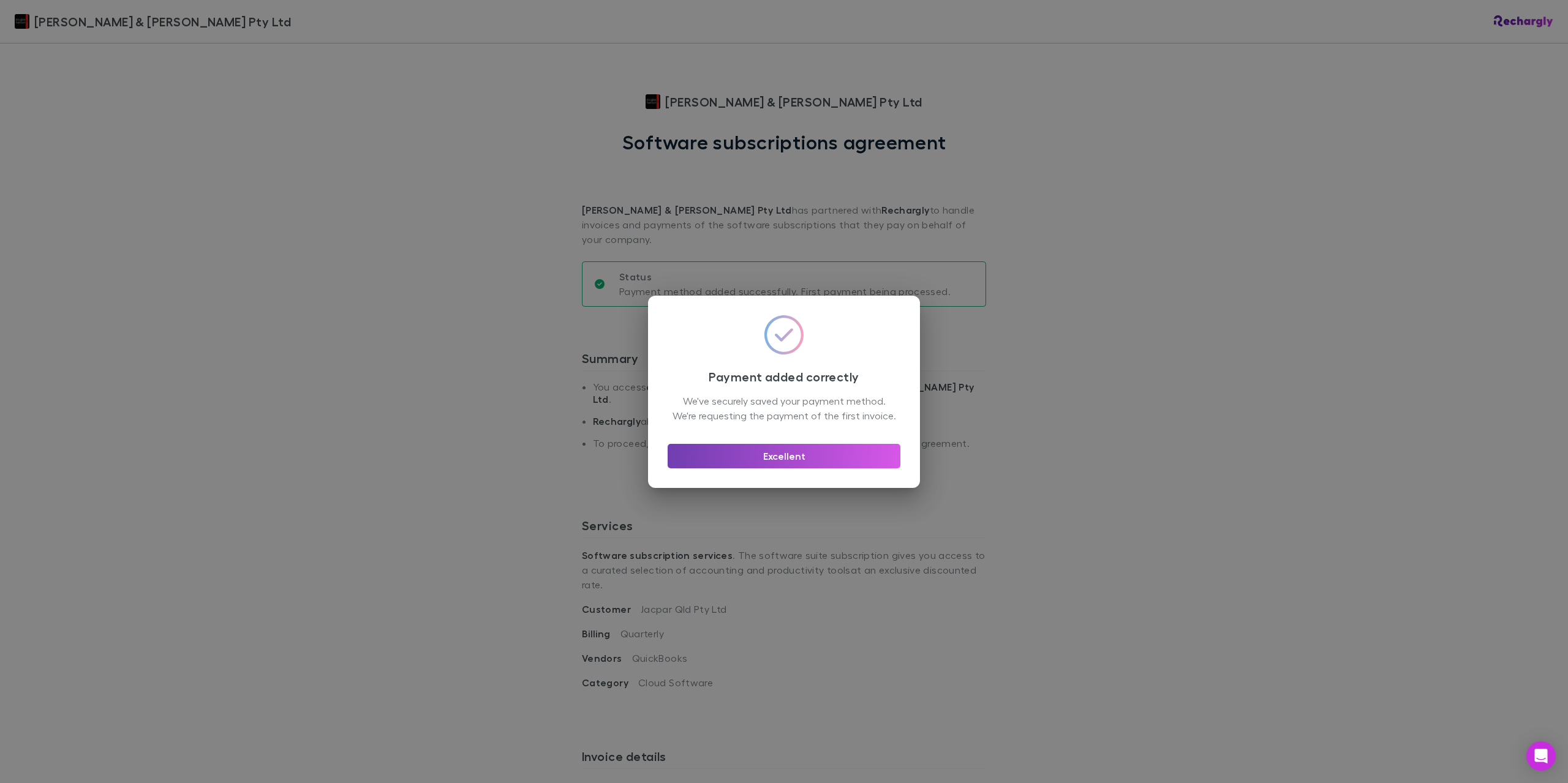
click at [798, 468] on button "Excellent" at bounding box center [784, 456] width 233 height 24
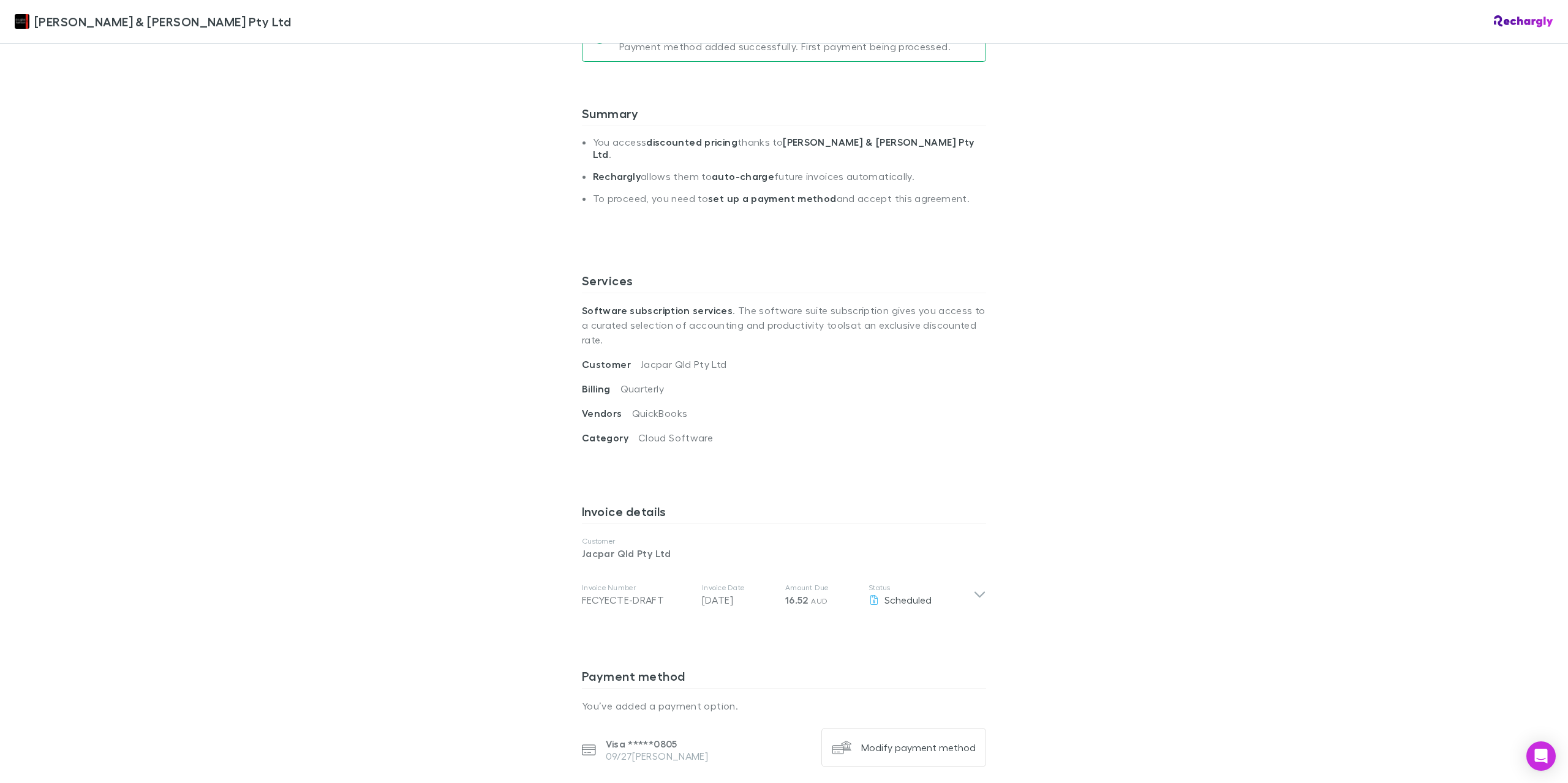
scroll to position [306, 0]
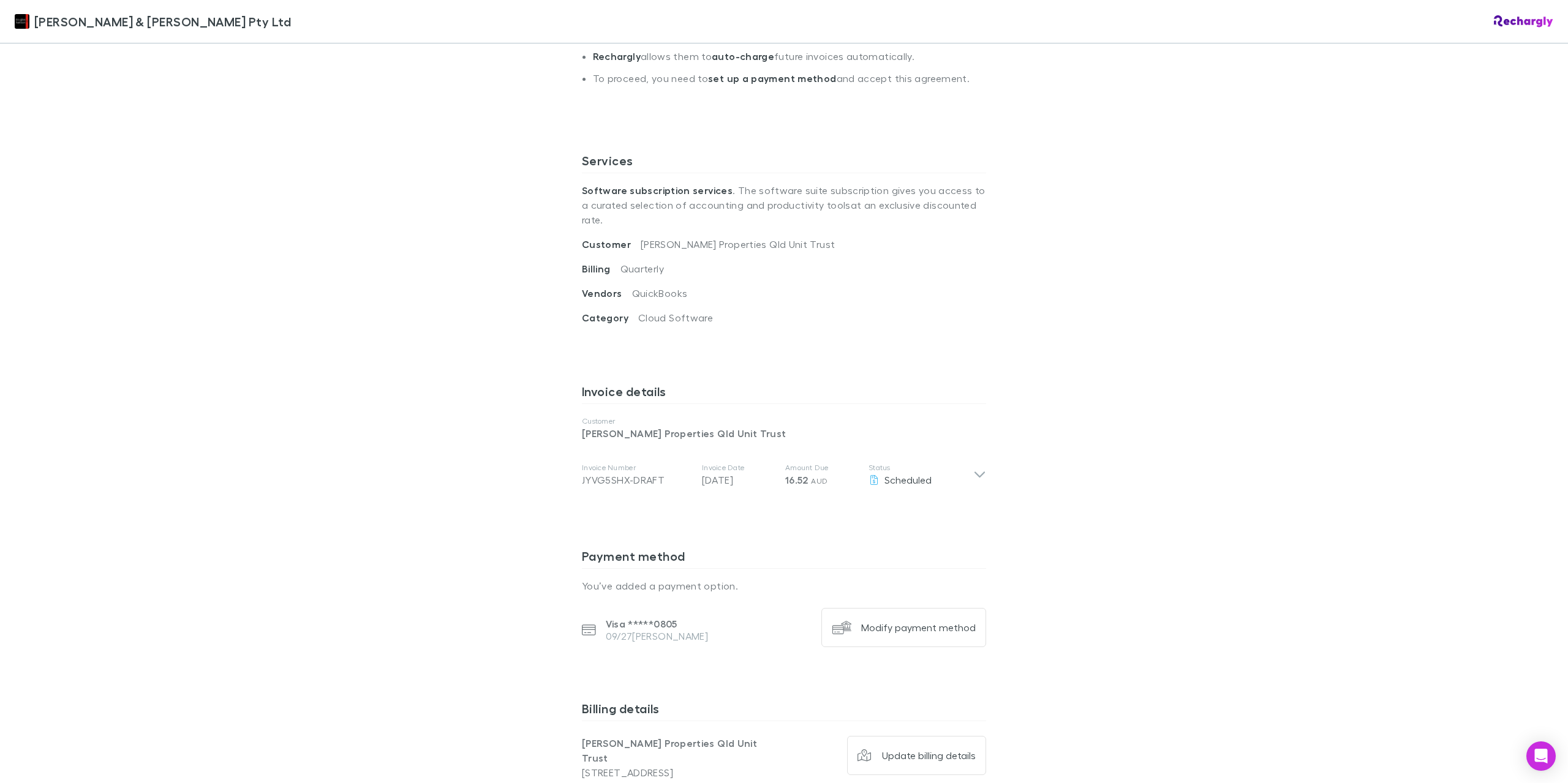
scroll to position [304, 0]
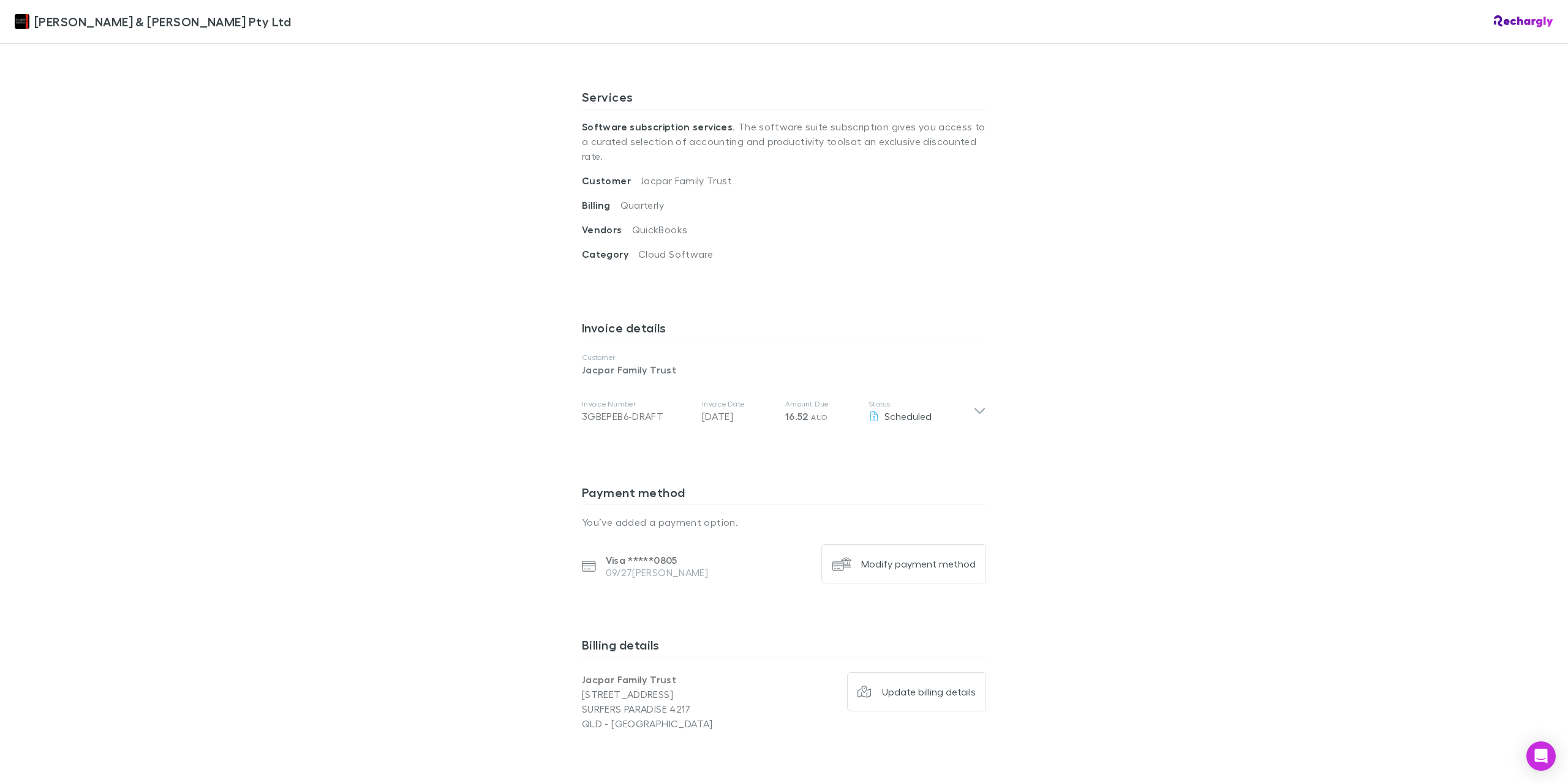
scroll to position [610, 0]
